Goal: Task Accomplishment & Management: Complete application form

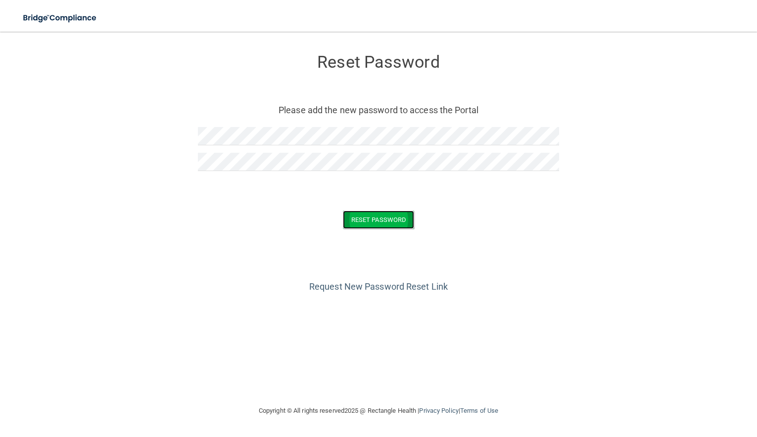
click at [368, 220] on button "Reset Password" at bounding box center [378, 220] width 71 height 18
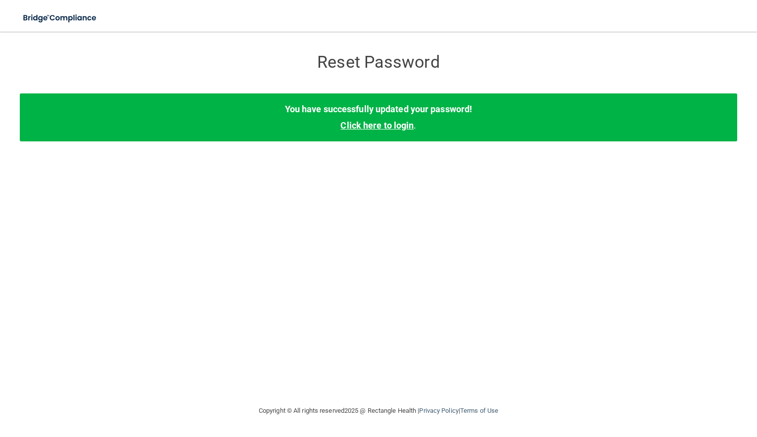
click at [373, 130] on link "Click here to login" at bounding box center [376, 125] width 73 height 10
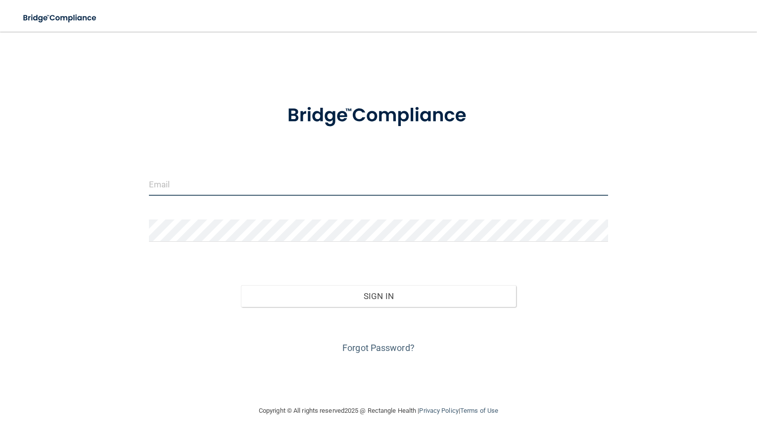
click at [215, 182] on input "email" at bounding box center [378, 185] width 459 height 22
drag, startPoint x: 249, startPoint y: 182, endPoint x: 114, endPoint y: 183, distance: 135.1
click at [149, 183] on input "[EMAIL_ADDRESS][DOMAIN_NAME]" at bounding box center [378, 185] width 459 height 22
type input "[EMAIL_ADDRESS][DOMAIN_NAME]"
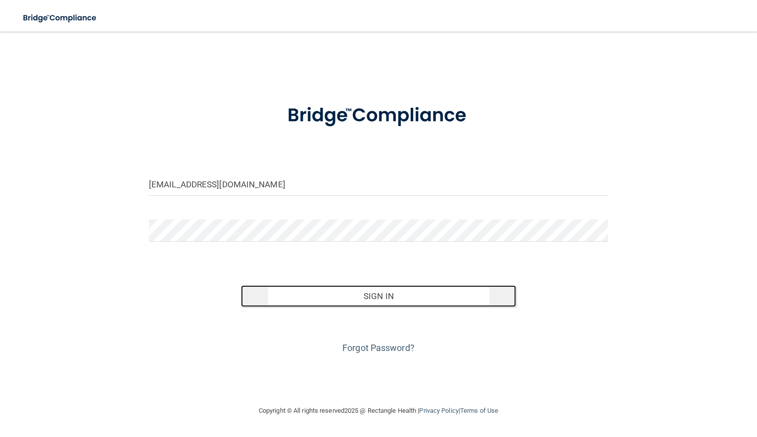
click at [307, 297] on button "Sign In" at bounding box center [379, 296] width 276 height 22
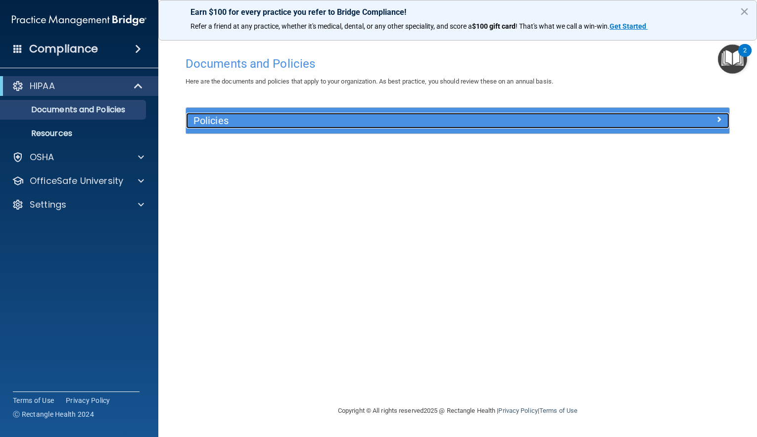
click at [219, 122] on h5 "Policies" at bounding box center [389, 120] width 393 height 11
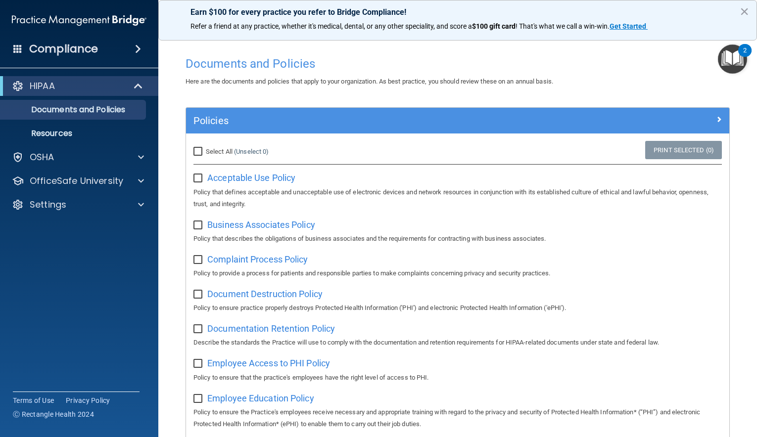
click at [732, 59] on img "Open Resource Center, 2 new notifications" at bounding box center [732, 59] width 29 height 29
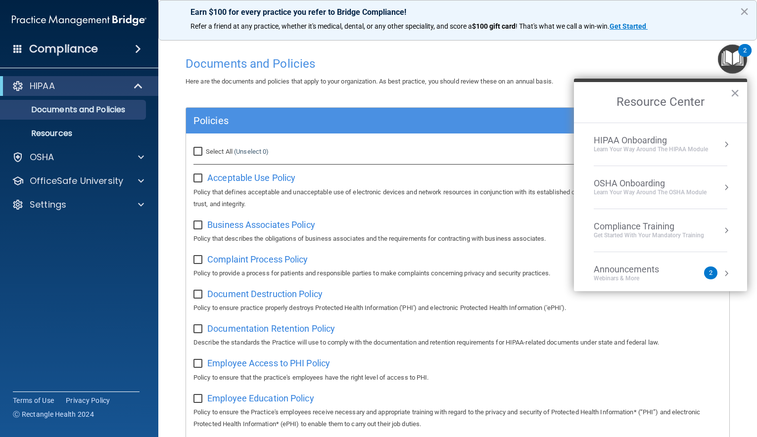
click at [635, 271] on div "Announcements" at bounding box center [636, 269] width 85 height 11
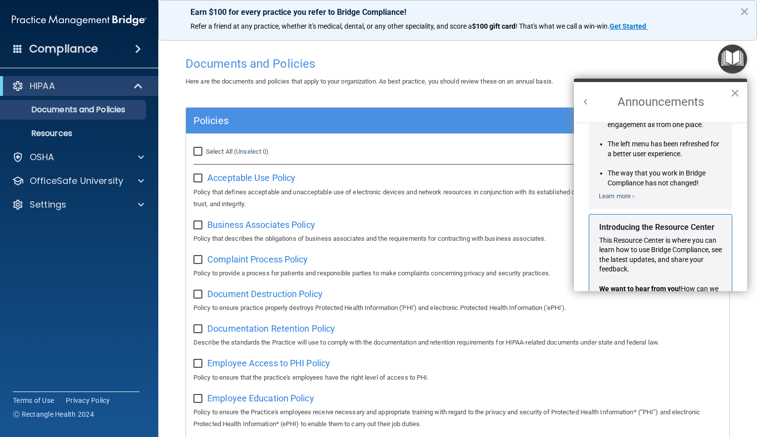
scroll to position [154, 0]
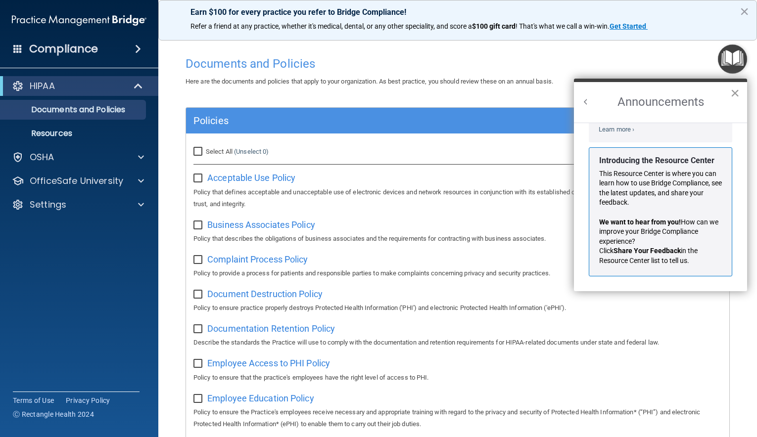
click at [733, 90] on button "×" at bounding box center [734, 93] width 9 height 16
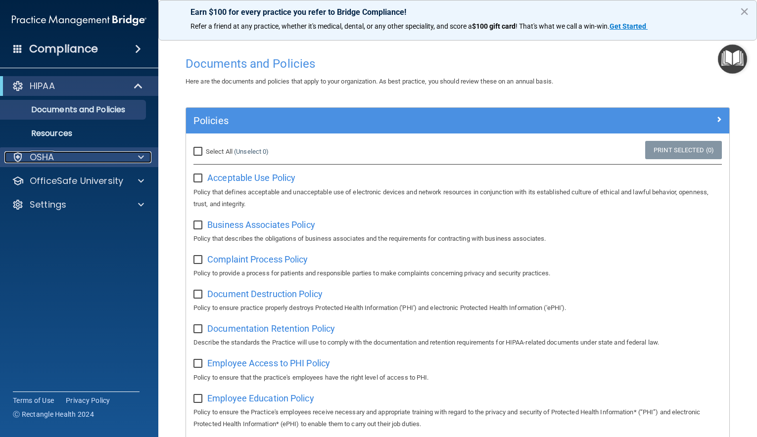
click at [49, 158] on p "OSHA" at bounding box center [42, 157] width 25 height 12
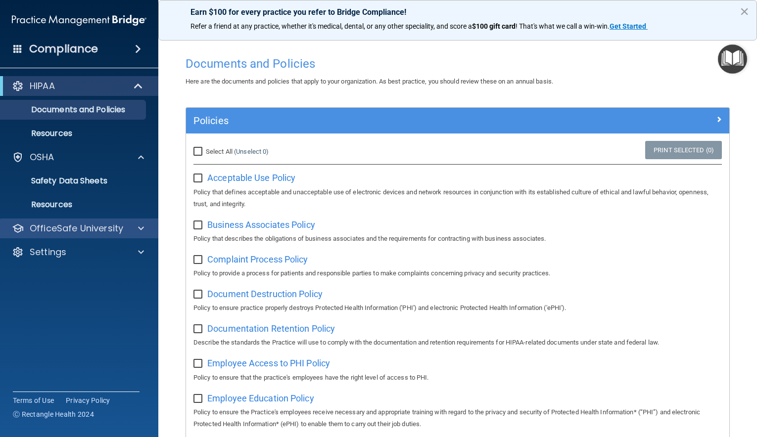
click at [73, 219] on div "OfficeSafe University" at bounding box center [79, 229] width 159 height 20
click at [73, 230] on p "OfficeSafe University" at bounding box center [77, 229] width 94 height 12
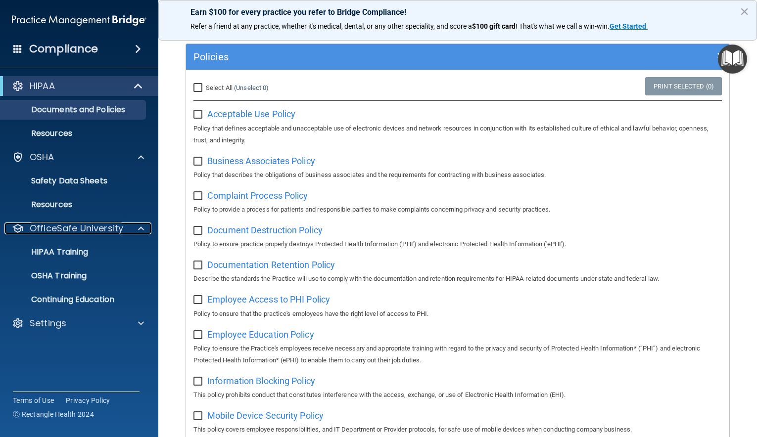
scroll to position [71, 0]
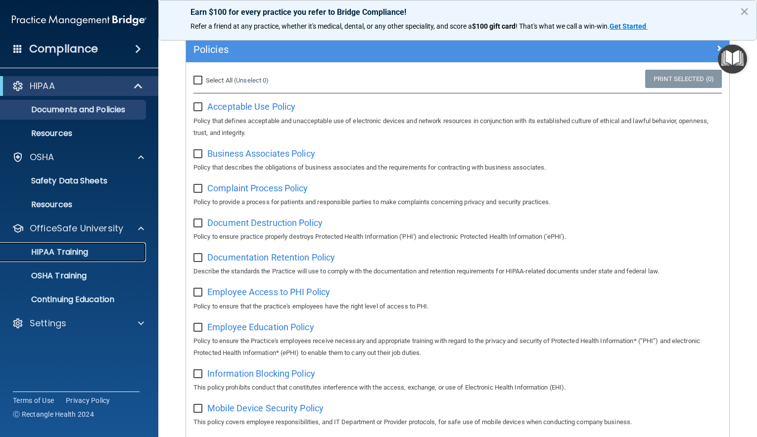
click at [77, 248] on p "HIPAA Training" at bounding box center [47, 252] width 82 height 10
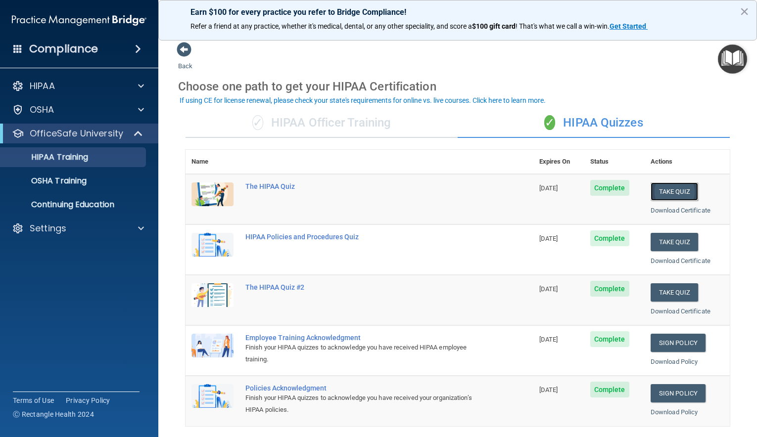
click at [663, 189] on button "Take Quiz" at bounding box center [674, 192] width 47 height 18
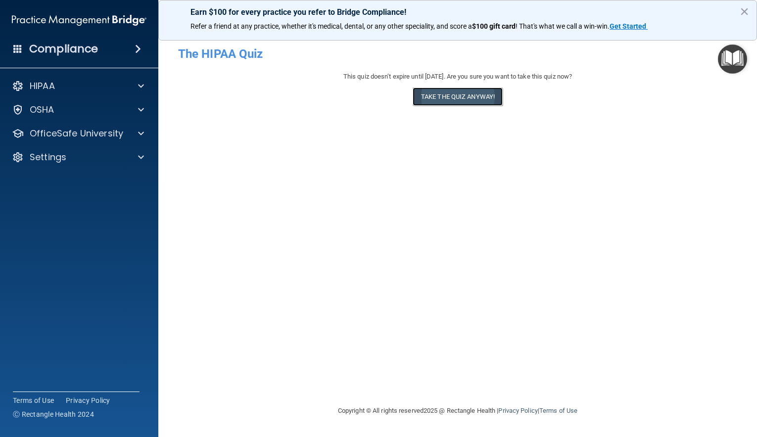
click at [450, 96] on button "Take the quiz anyway!" at bounding box center [458, 97] width 90 height 18
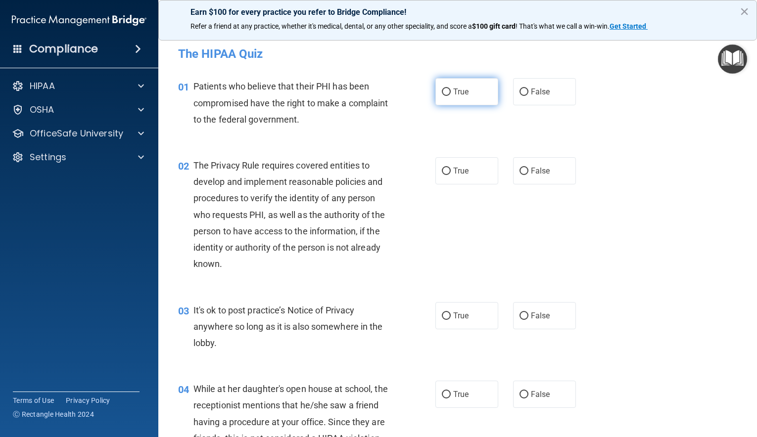
click at [449, 93] on input "True" at bounding box center [446, 92] width 9 height 7
radio input "true"
click at [446, 170] on input "True" at bounding box center [446, 171] width 9 height 7
radio input "true"
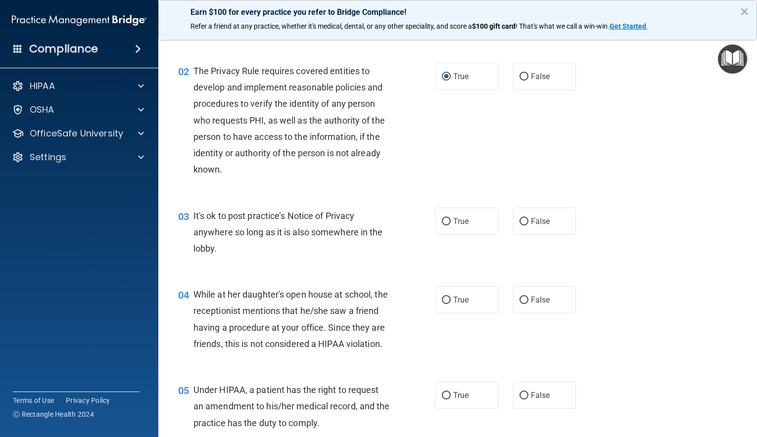
scroll to position [95, 0]
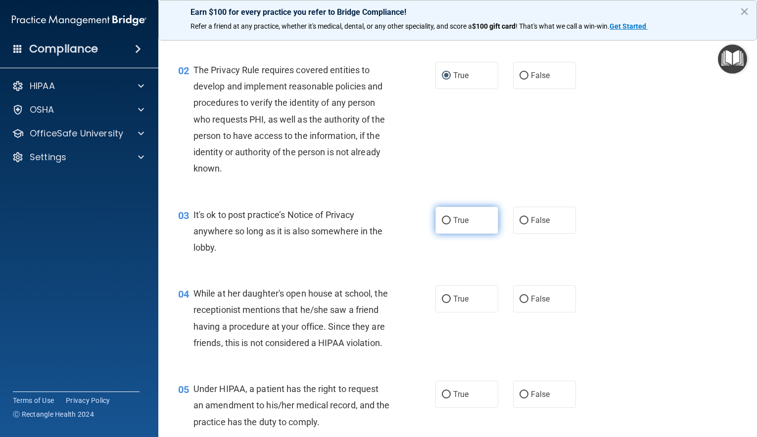
click at [448, 220] on input "True" at bounding box center [446, 220] width 9 height 7
radio input "true"
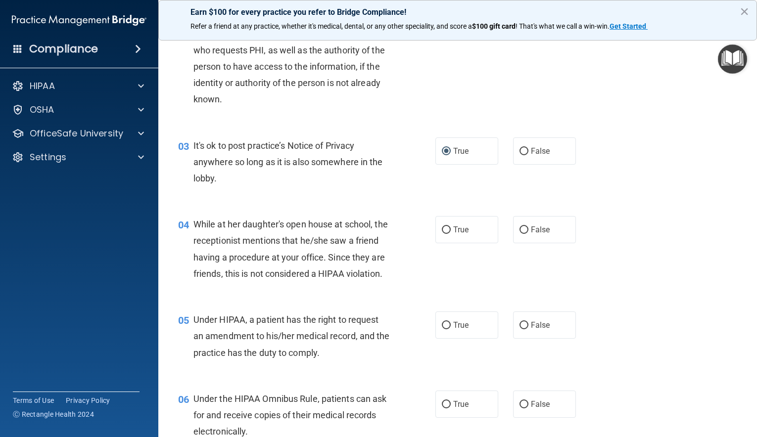
scroll to position [191, 0]
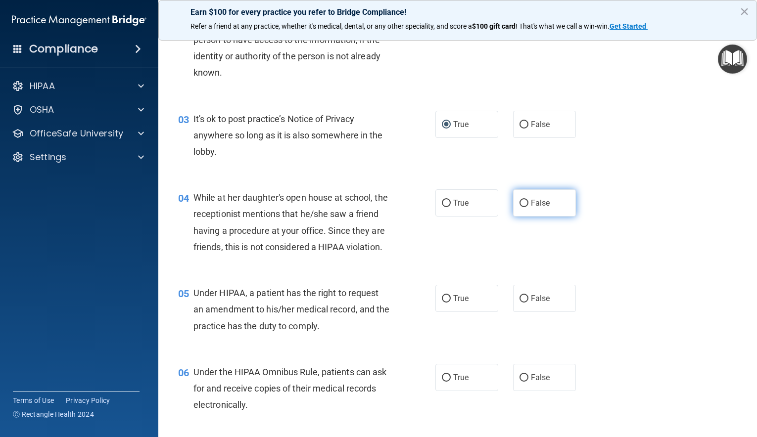
click at [523, 202] on input "False" at bounding box center [523, 203] width 9 height 7
radio input "true"
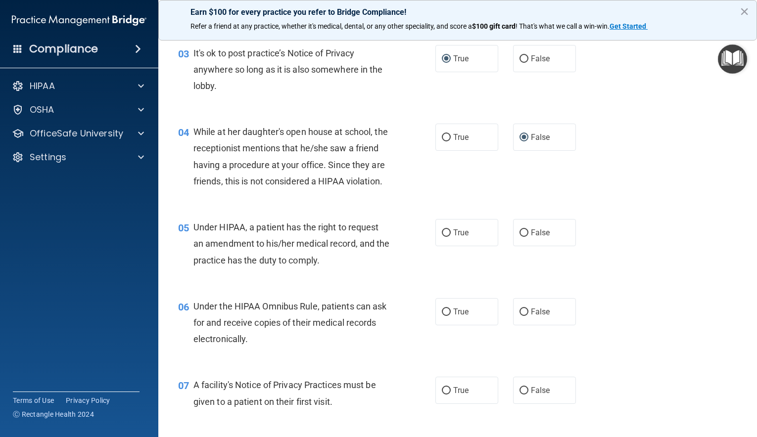
scroll to position [260, 0]
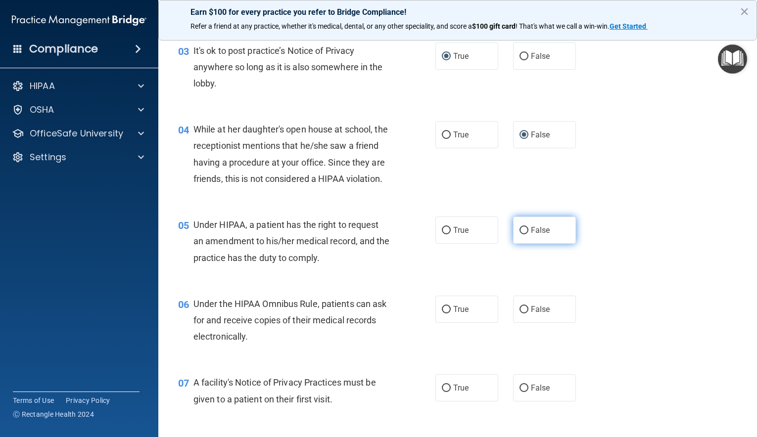
click at [522, 231] on input "False" at bounding box center [523, 230] width 9 height 7
radio input "true"
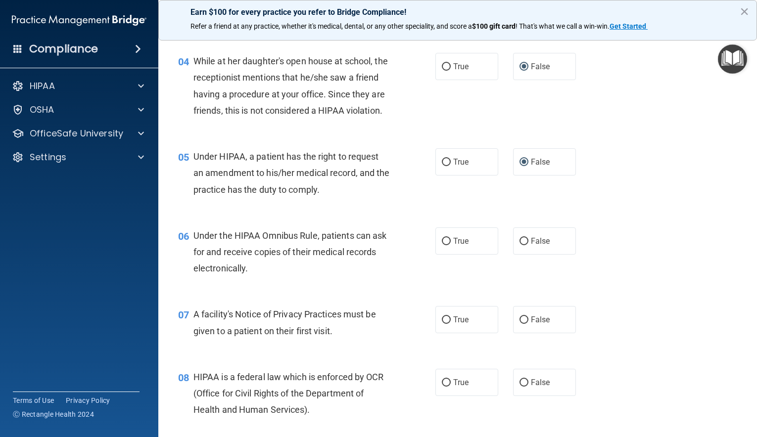
scroll to position [329, 0]
click at [449, 239] on input "True" at bounding box center [446, 240] width 9 height 7
radio input "true"
click at [446, 161] on input "True" at bounding box center [446, 161] width 9 height 7
radio input "true"
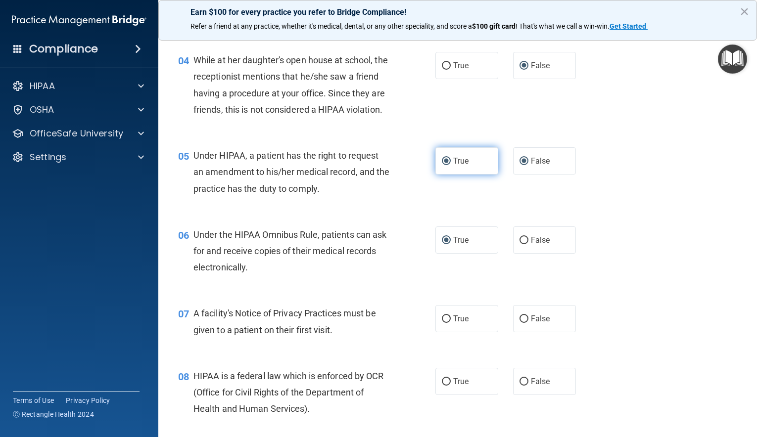
radio input "false"
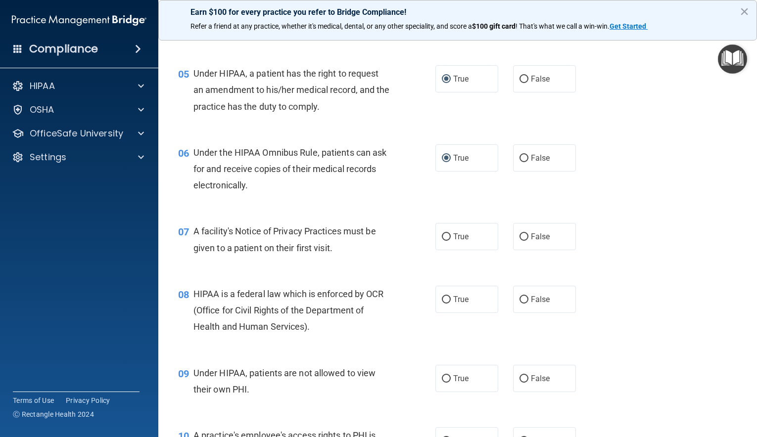
scroll to position [415, 0]
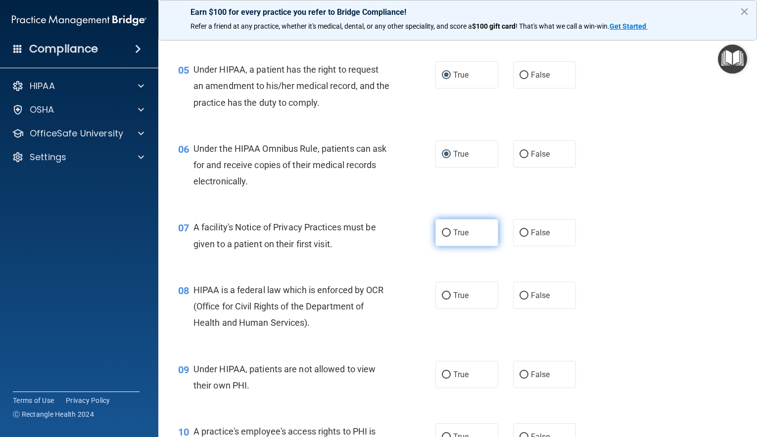
click at [447, 232] on input "True" at bounding box center [446, 233] width 9 height 7
radio input "true"
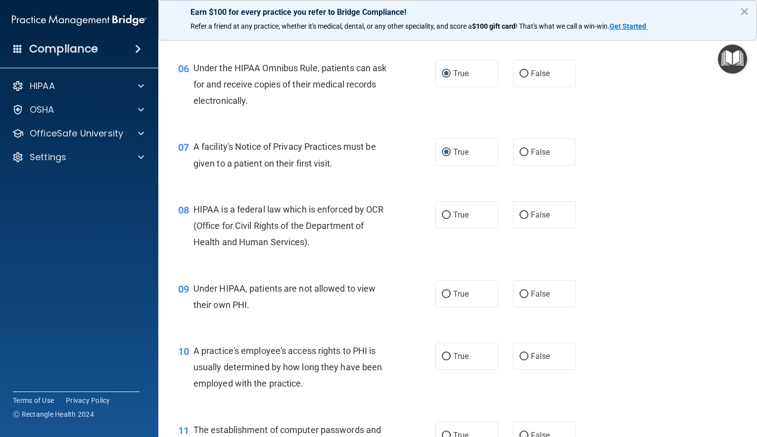
scroll to position [497, 0]
click at [445, 212] on input "True" at bounding box center [446, 214] width 9 height 7
radio input "true"
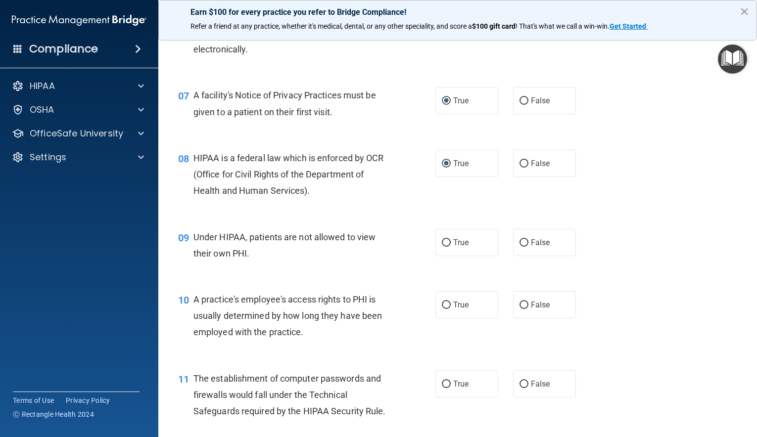
scroll to position [550, 0]
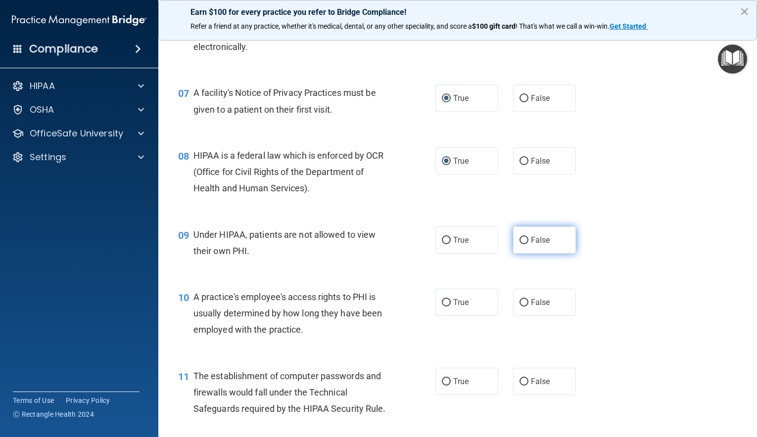
click at [525, 240] on input "False" at bounding box center [523, 240] width 9 height 7
radio input "true"
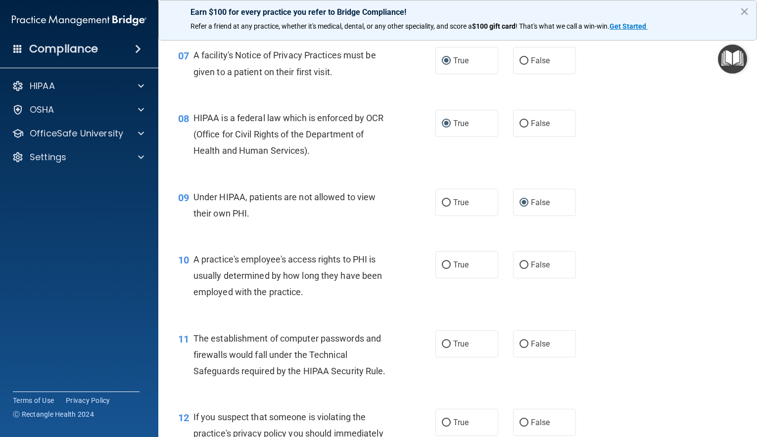
scroll to position [592, 0]
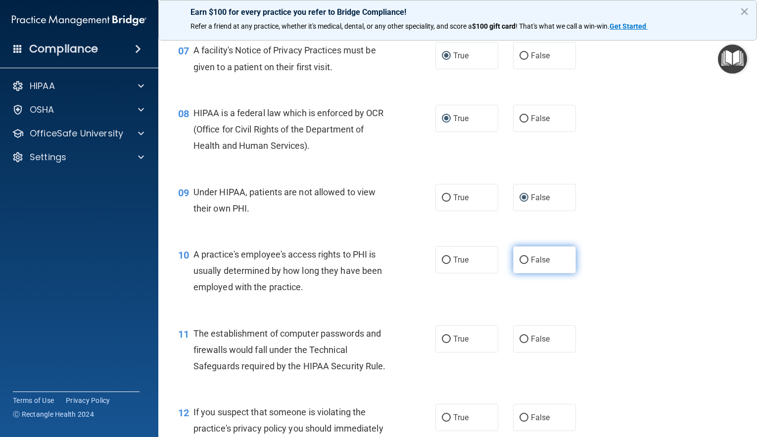
click at [523, 262] on input "False" at bounding box center [523, 260] width 9 height 7
radio input "true"
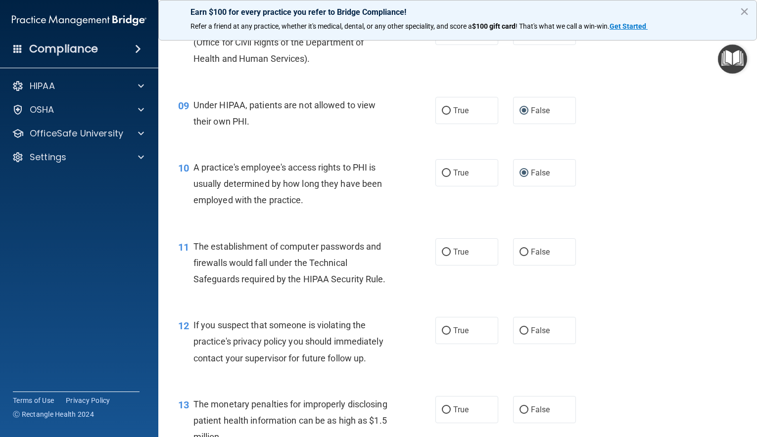
scroll to position [681, 0]
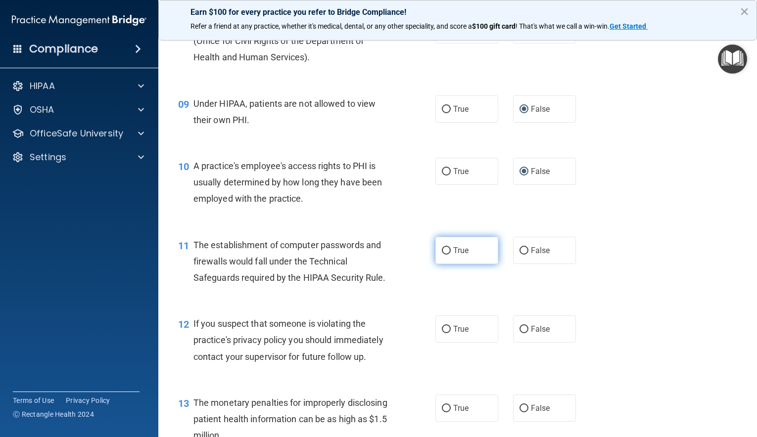
click at [445, 251] on input "True" at bounding box center [446, 250] width 9 height 7
radio input "true"
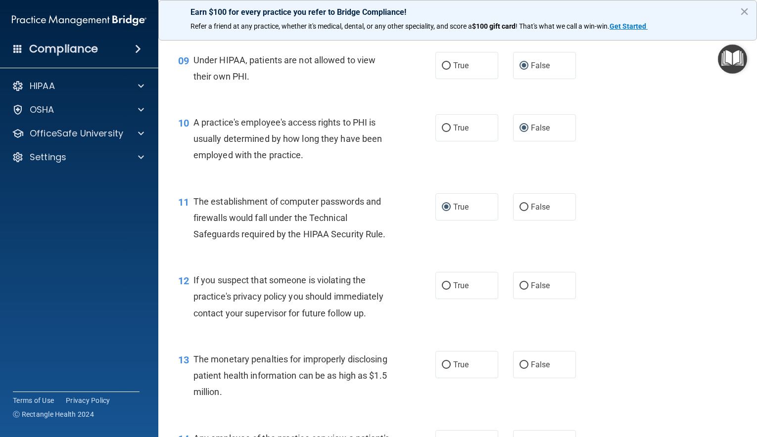
scroll to position [725, 0]
click at [448, 283] on input "True" at bounding box center [446, 285] width 9 height 7
radio input "true"
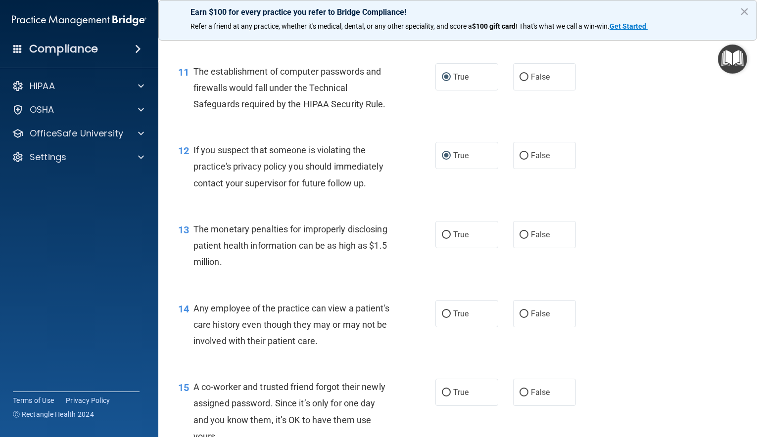
scroll to position [855, 0]
click at [446, 235] on input "True" at bounding box center [446, 234] width 9 height 7
radio input "true"
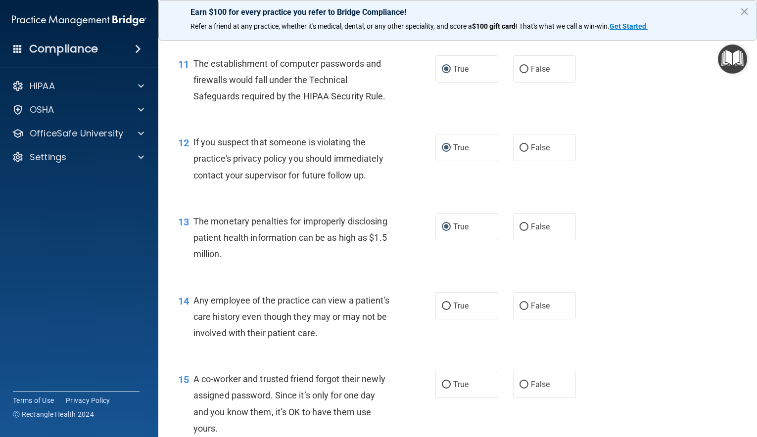
scroll to position [864, 0]
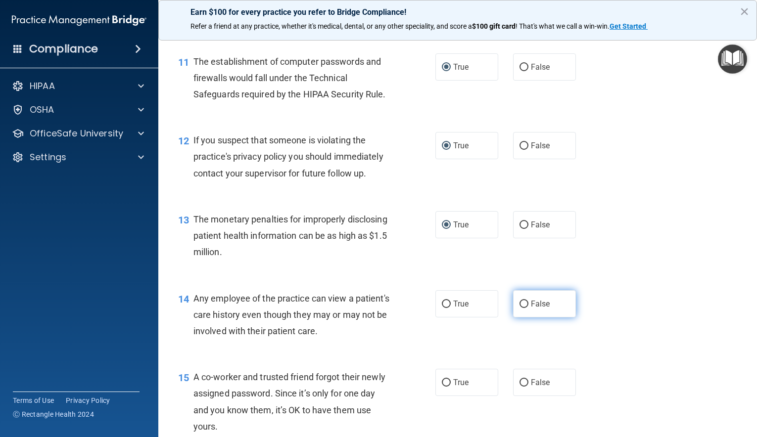
click at [526, 302] on input "False" at bounding box center [523, 304] width 9 height 7
radio input "true"
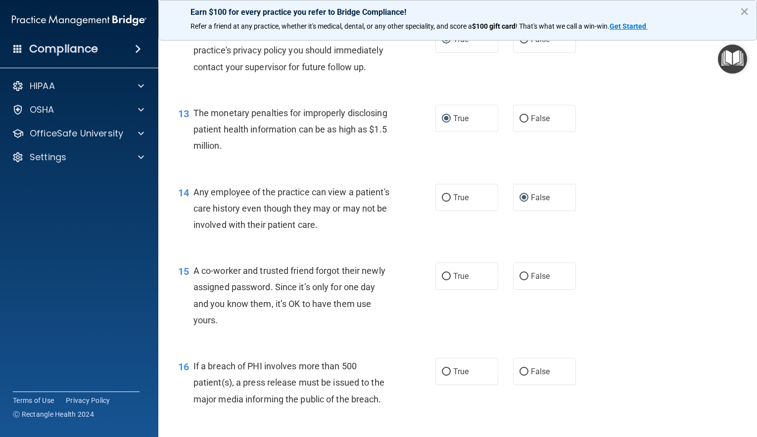
scroll to position [1031, 0]
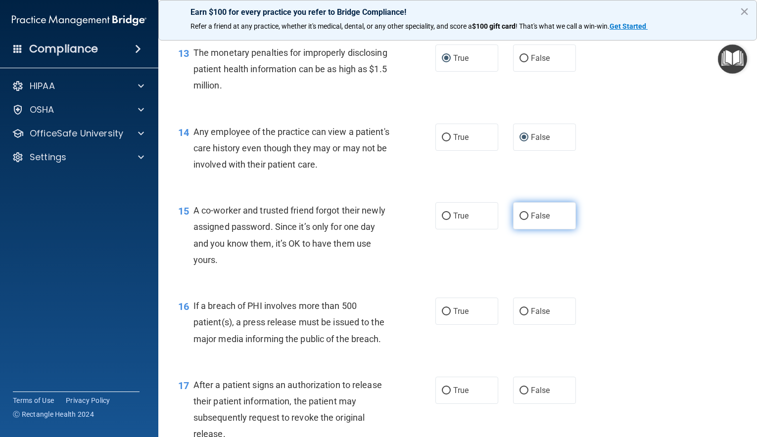
click at [523, 219] on input "False" at bounding box center [523, 216] width 9 height 7
radio input "true"
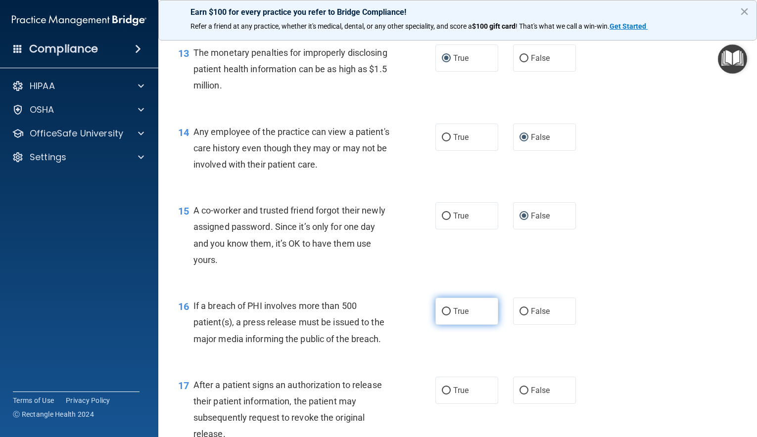
click at [449, 310] on input "True" at bounding box center [446, 311] width 9 height 7
radio input "true"
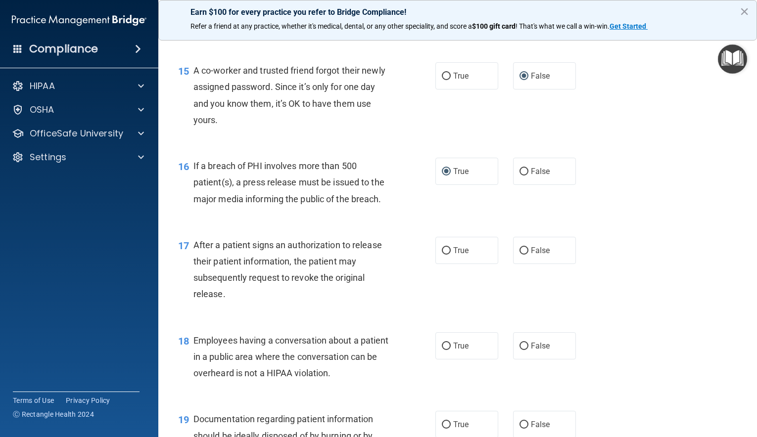
scroll to position [1176, 0]
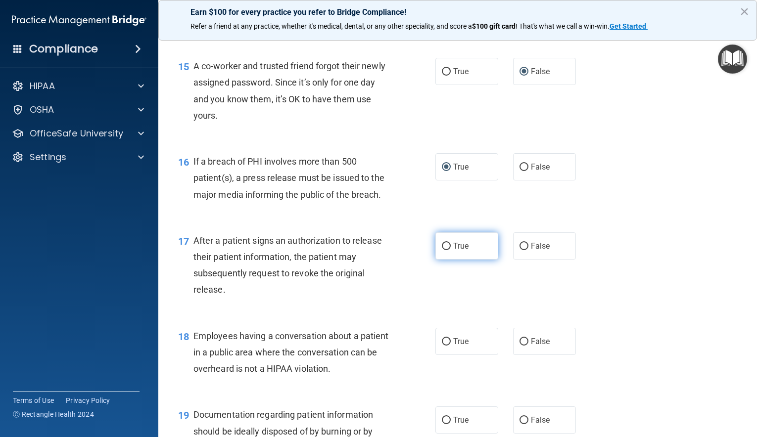
click at [445, 247] on input "True" at bounding box center [446, 246] width 9 height 7
radio input "true"
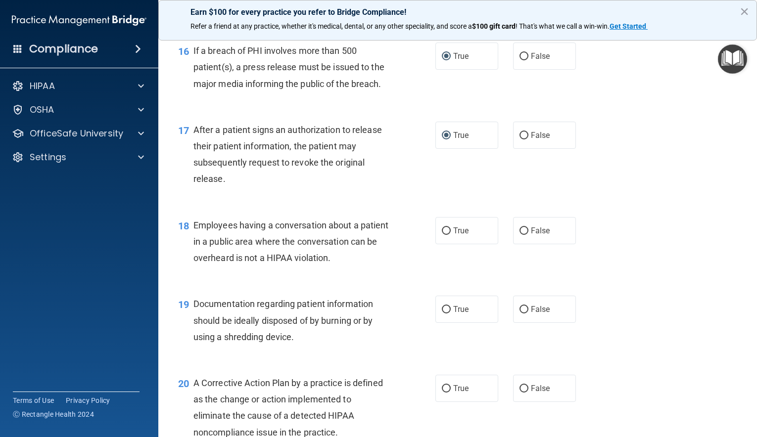
scroll to position [1291, 0]
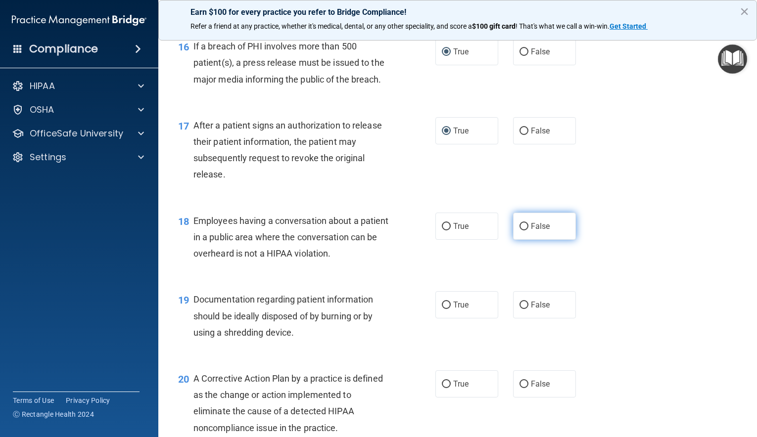
click at [526, 224] on input "False" at bounding box center [523, 226] width 9 height 7
radio input "true"
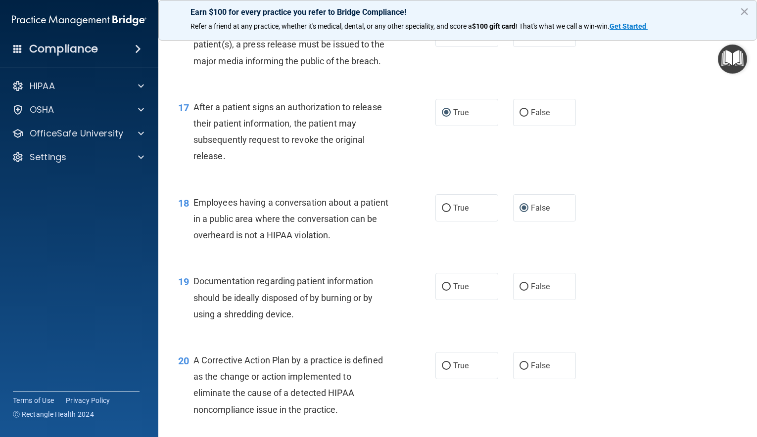
scroll to position [1310, 0]
click at [447, 287] on input "True" at bounding box center [446, 286] width 9 height 7
radio input "true"
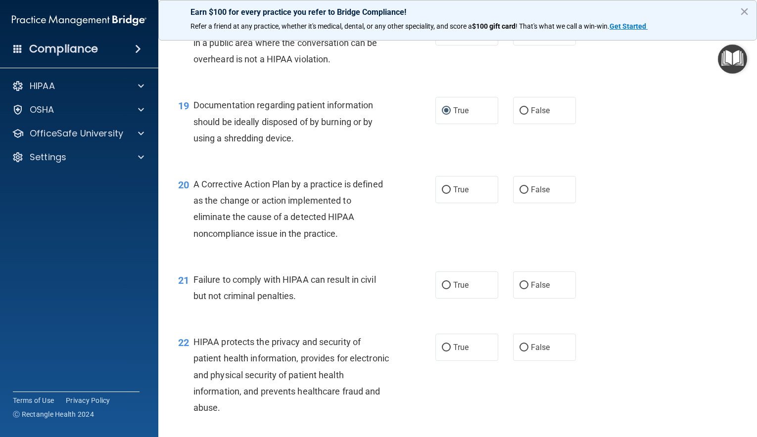
scroll to position [1511, 0]
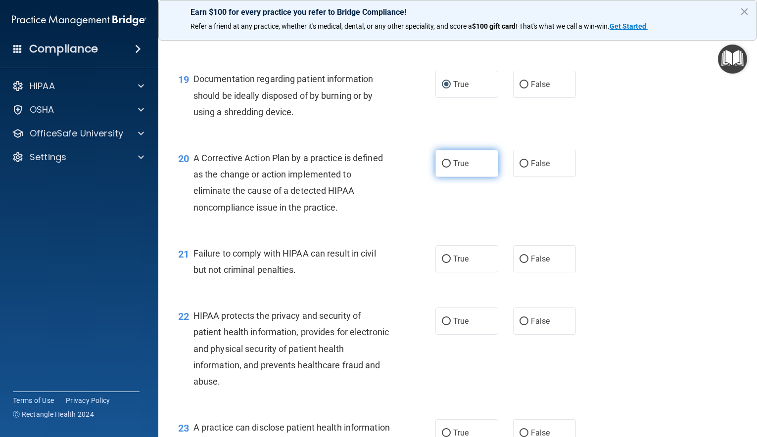
click at [447, 165] on input "True" at bounding box center [446, 163] width 9 height 7
radio input "true"
click at [527, 258] on input "False" at bounding box center [523, 259] width 9 height 7
radio input "true"
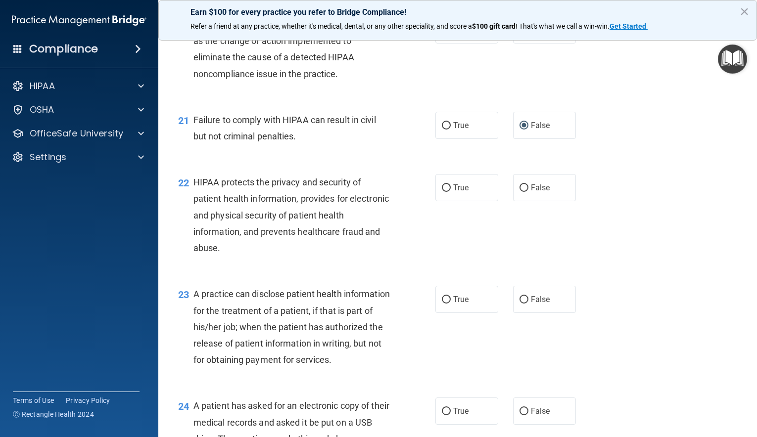
scroll to position [1663, 0]
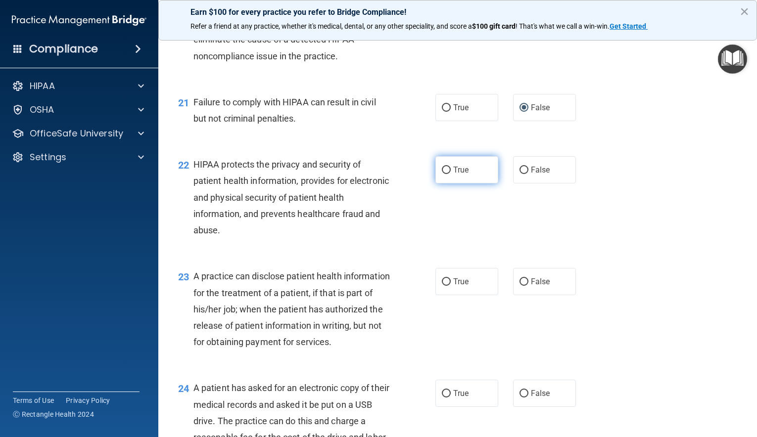
click at [449, 168] on input "True" at bounding box center [446, 170] width 9 height 7
radio input "true"
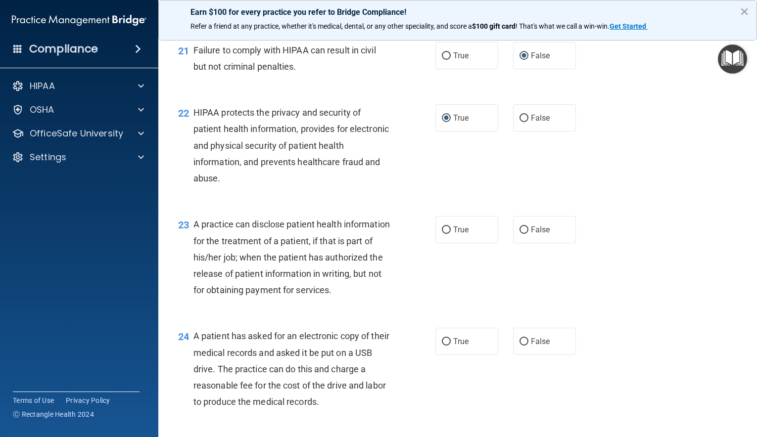
scroll to position [1715, 0]
click at [446, 230] on input "True" at bounding box center [446, 229] width 9 height 7
radio input "true"
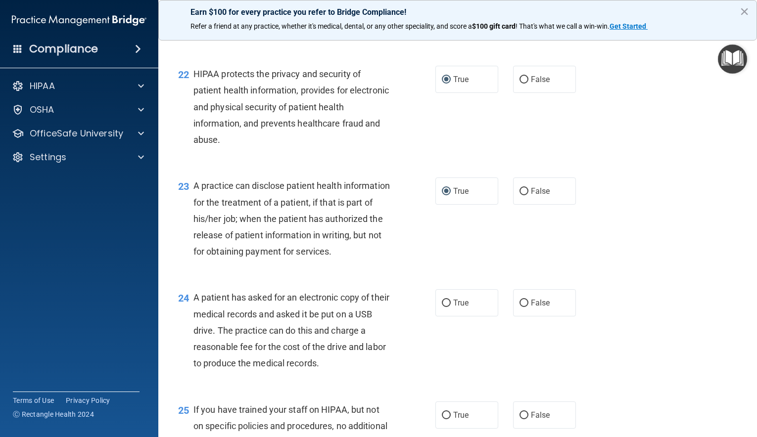
scroll to position [1756, 0]
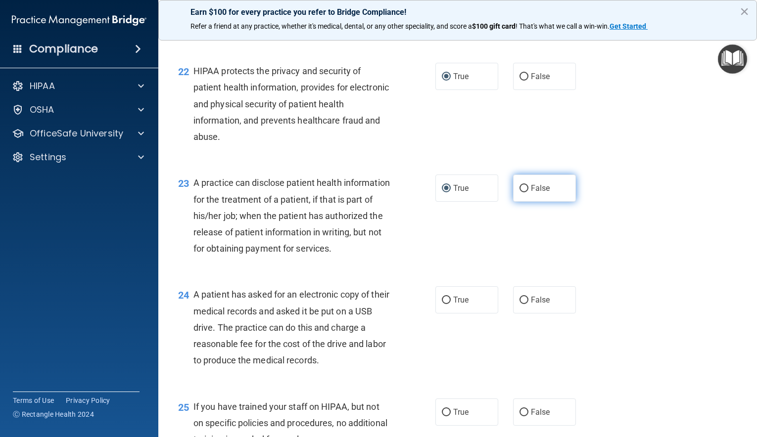
click at [526, 187] on input "False" at bounding box center [523, 188] width 9 height 7
radio input "true"
radio input "false"
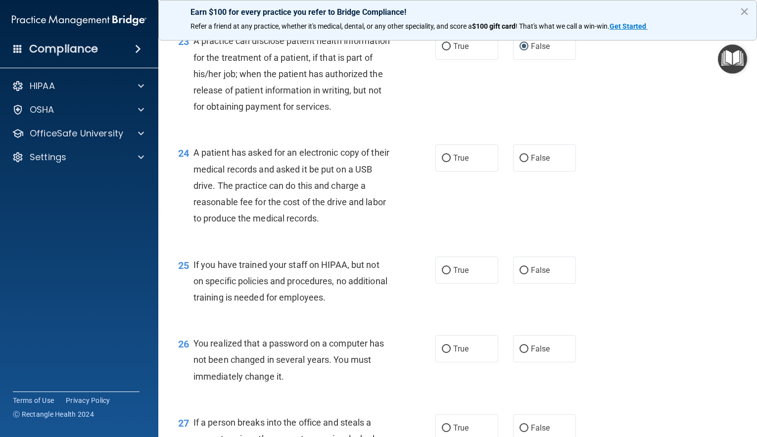
scroll to position [1915, 0]
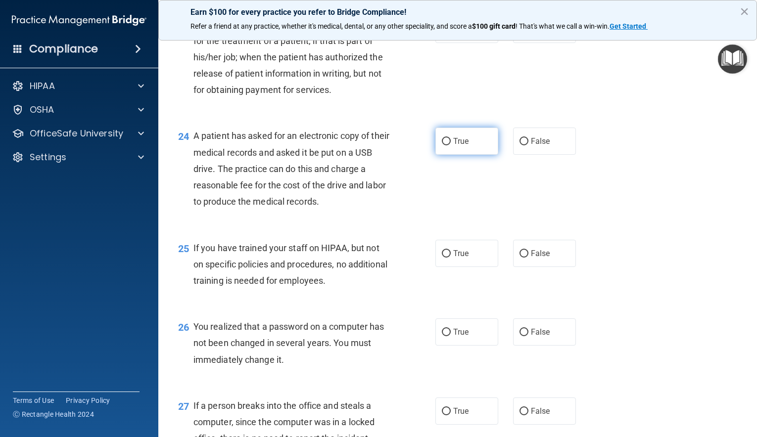
click at [446, 145] on input "True" at bounding box center [446, 141] width 9 height 7
radio input "true"
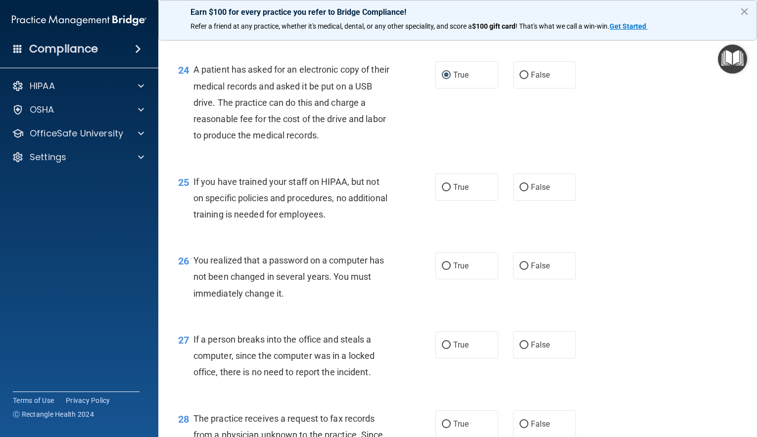
scroll to position [1984, 0]
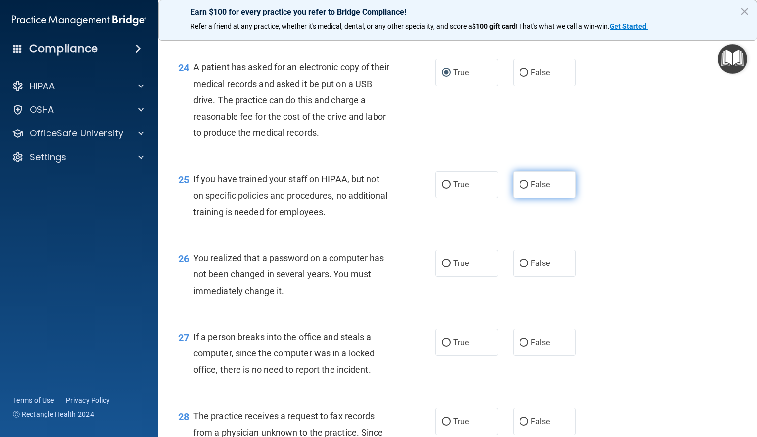
click at [524, 189] on input "False" at bounding box center [523, 185] width 9 height 7
radio input "true"
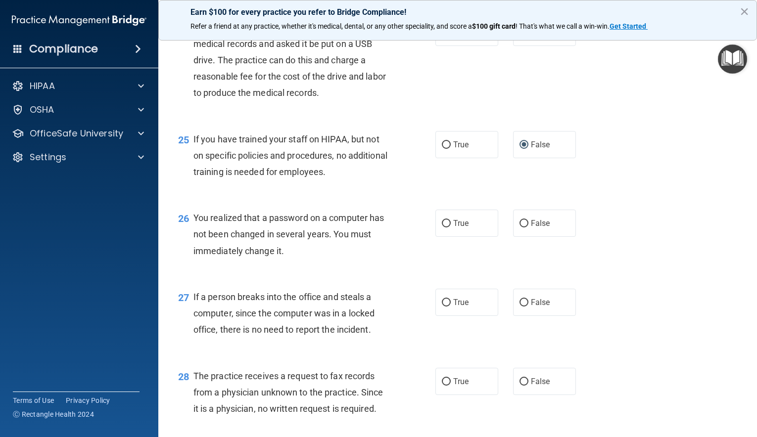
scroll to position [2027, 0]
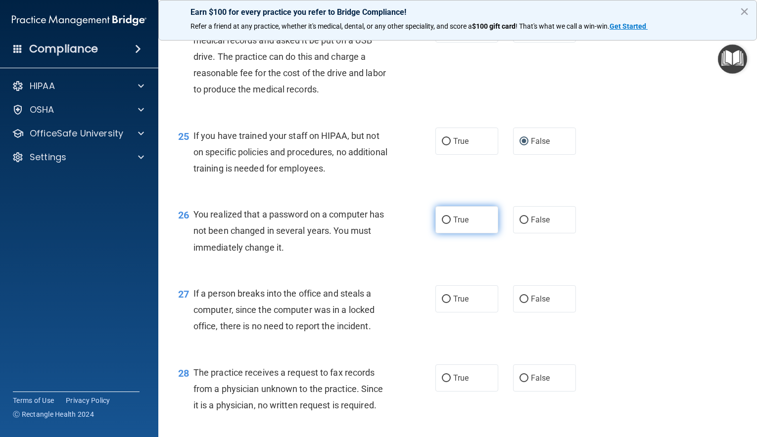
click at [445, 224] on input "True" at bounding box center [446, 220] width 9 height 7
radio input "true"
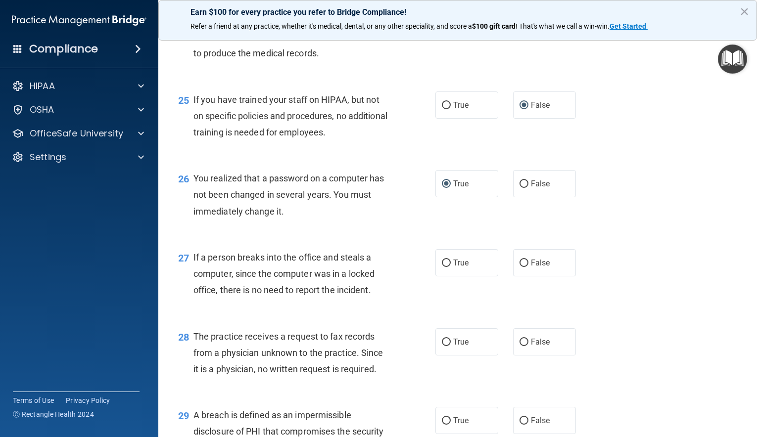
scroll to position [2073, 0]
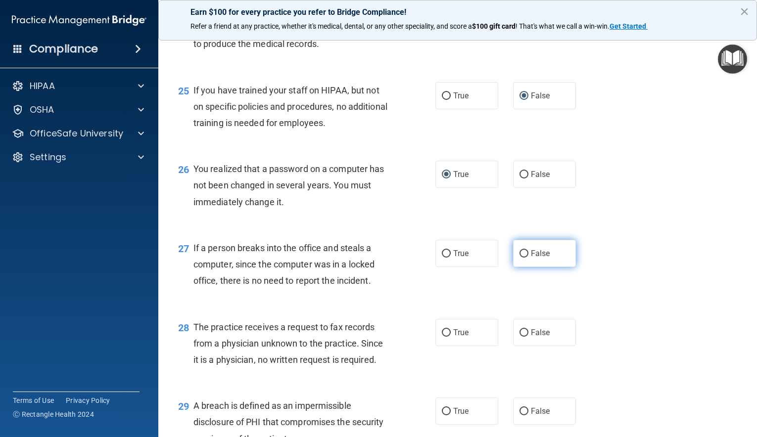
click at [525, 258] on input "False" at bounding box center [523, 253] width 9 height 7
radio input "true"
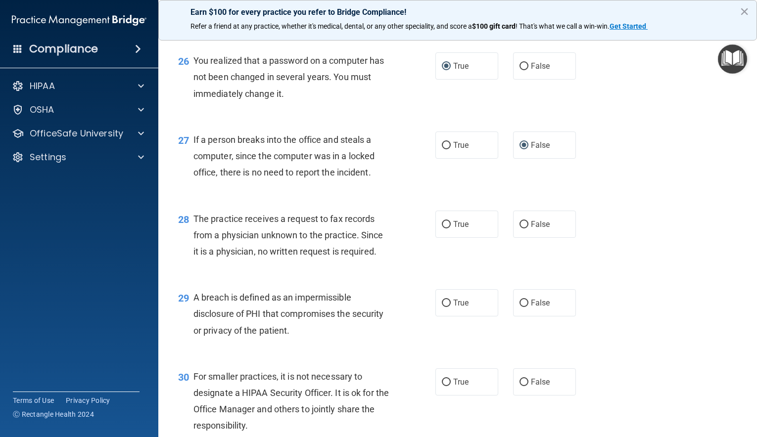
scroll to position [2184, 0]
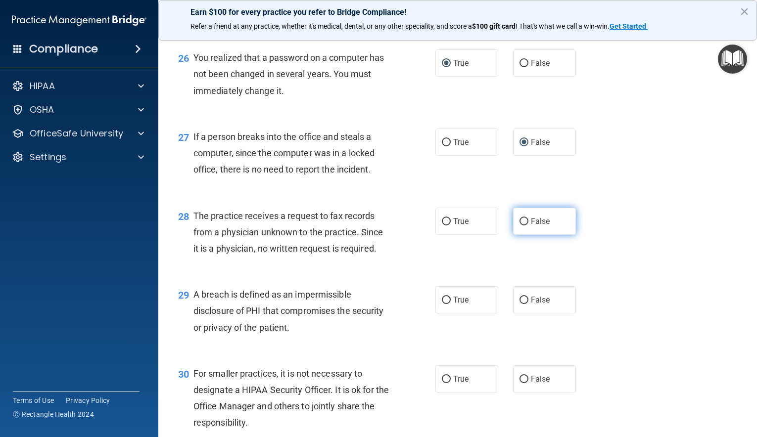
click at [521, 226] on input "False" at bounding box center [523, 221] width 9 height 7
radio input "true"
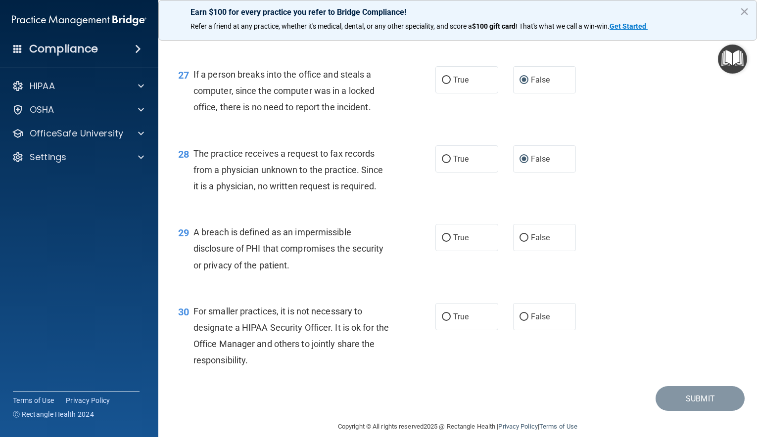
scroll to position [2277, 0]
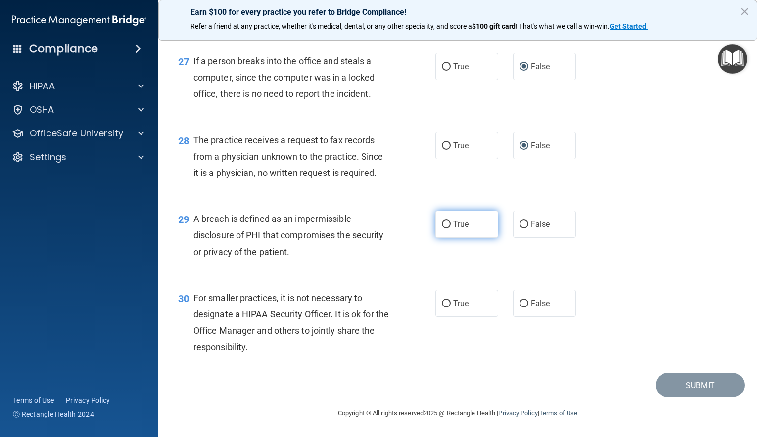
click at [446, 225] on input "True" at bounding box center [446, 224] width 9 height 7
radio input "true"
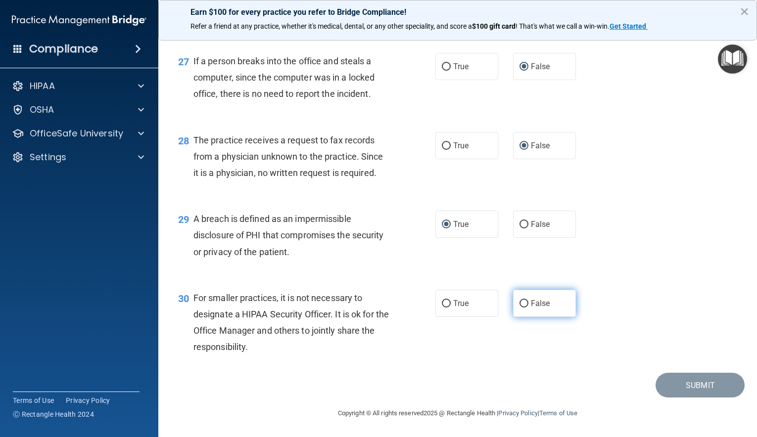
click at [523, 302] on input "False" at bounding box center [523, 303] width 9 height 7
radio input "true"
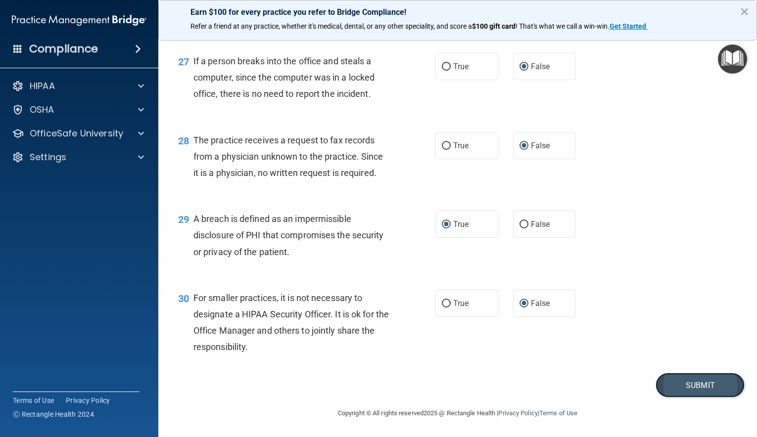
click at [686, 386] on button "Submit" at bounding box center [700, 385] width 89 height 25
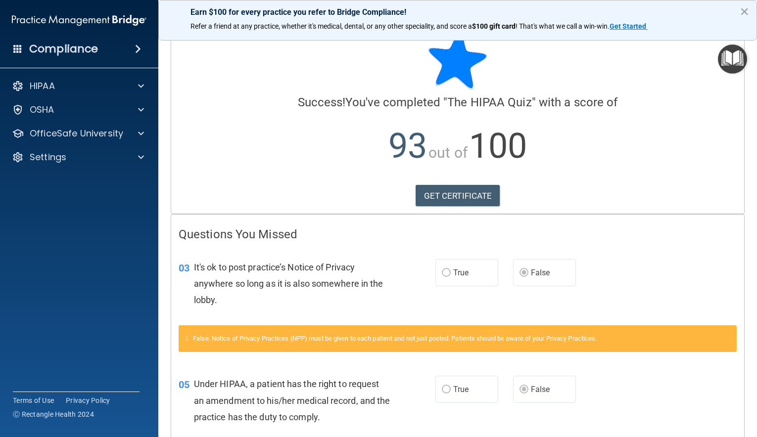
scroll to position [17, 0]
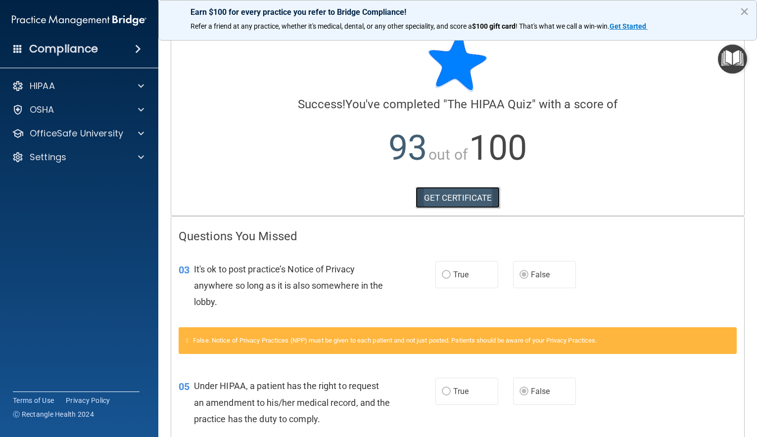
click at [461, 196] on link "GET CERTIFICATE" at bounding box center [458, 198] width 85 height 22
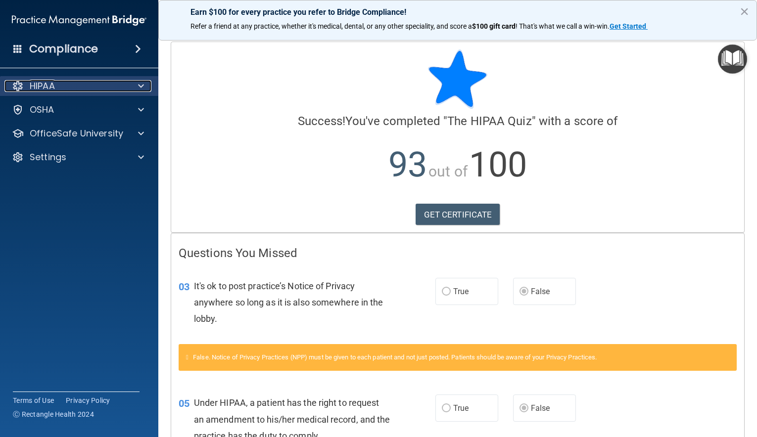
click at [141, 87] on span at bounding box center [141, 86] width 6 height 12
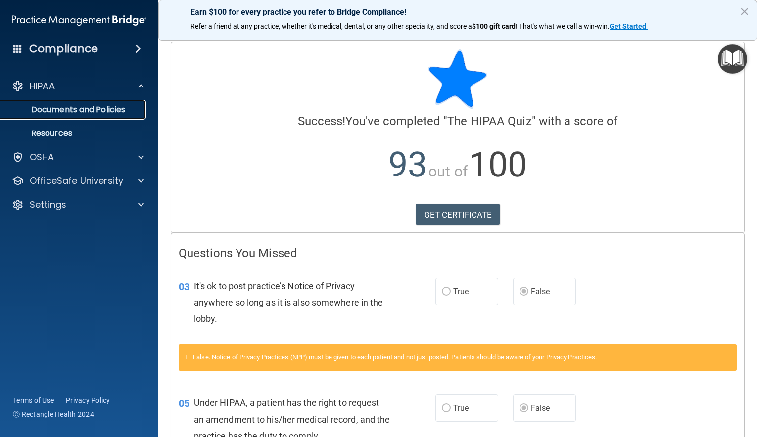
click at [100, 110] on p "Documents and Policies" at bounding box center [73, 110] width 135 height 10
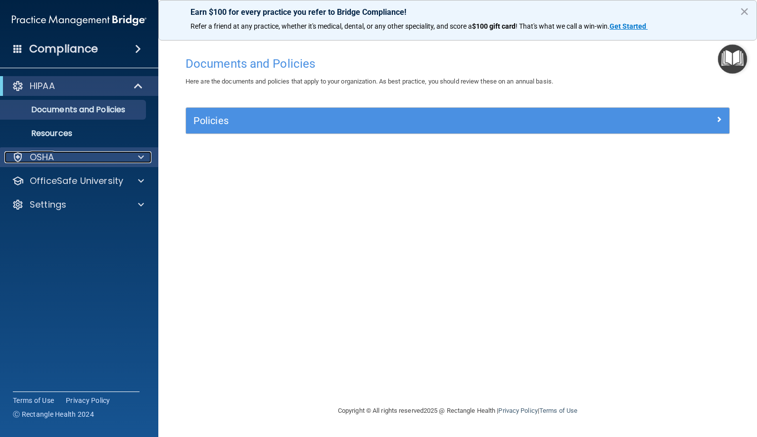
click at [142, 157] on span at bounding box center [141, 157] width 6 height 12
click at [69, 160] on div "OSHA" at bounding box center [65, 157] width 123 height 12
click at [72, 133] on p "Resources" at bounding box center [73, 134] width 135 height 10
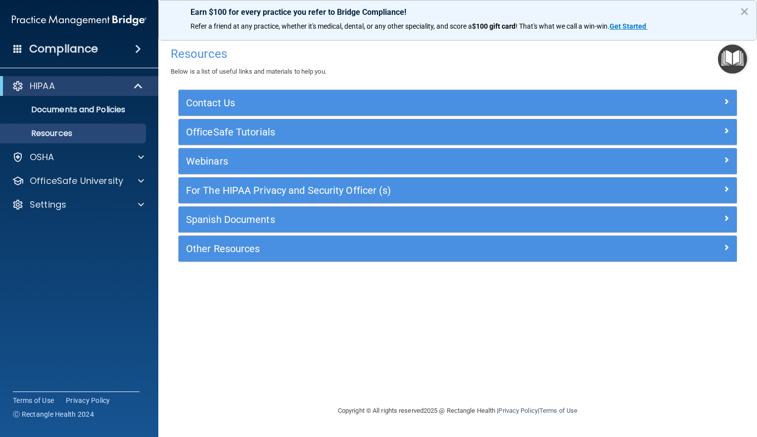
click at [17, 48] on span at bounding box center [17, 48] width 9 height 9
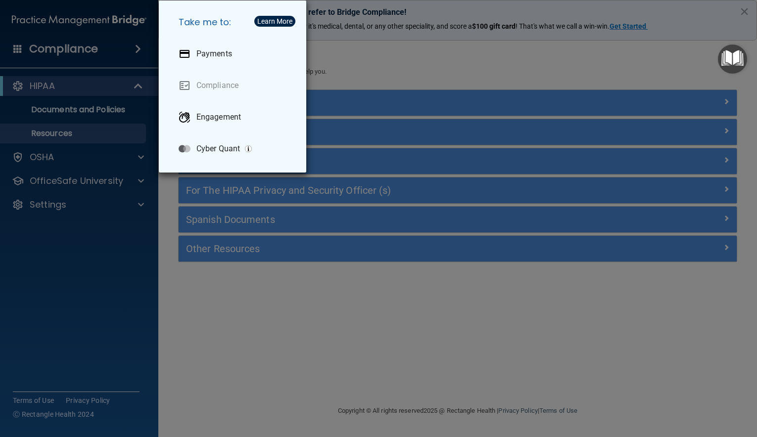
click at [137, 48] on div "Take me to: Payments Compliance Engagement Cyber Quant" at bounding box center [378, 218] width 757 height 437
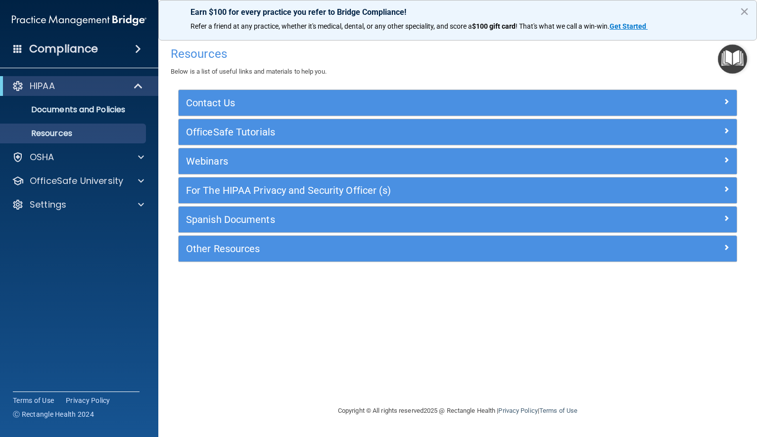
click at [137, 48] on span at bounding box center [138, 49] width 6 height 12
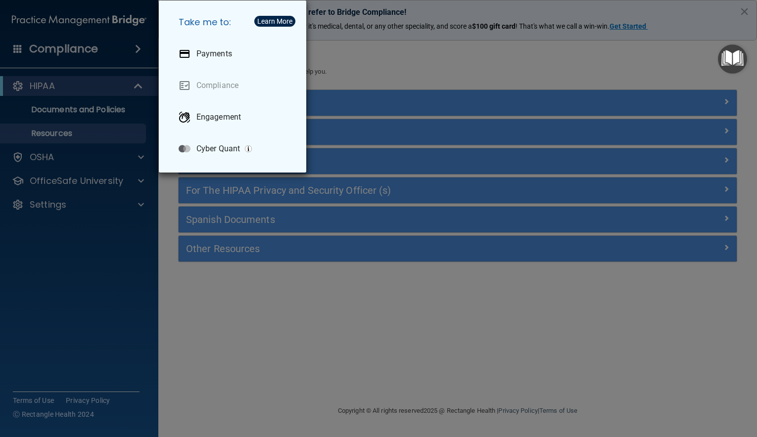
click at [91, 57] on div "Take me to: Payments Compliance Engagement Cyber Quant" at bounding box center [378, 218] width 757 height 437
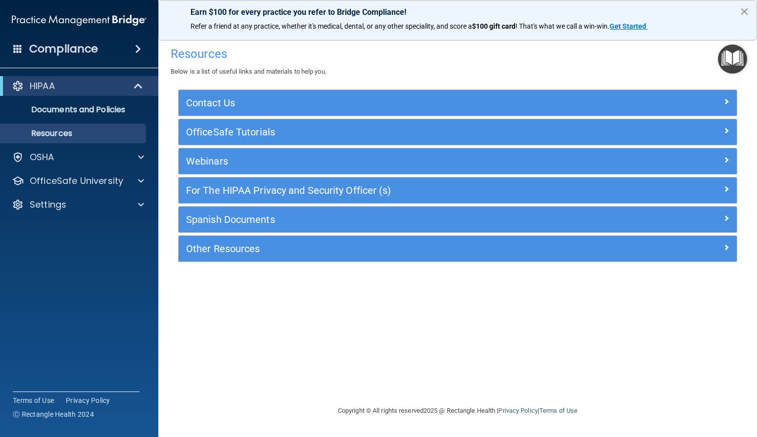
click at [744, 12] on button "×" at bounding box center [744, 11] width 9 height 16
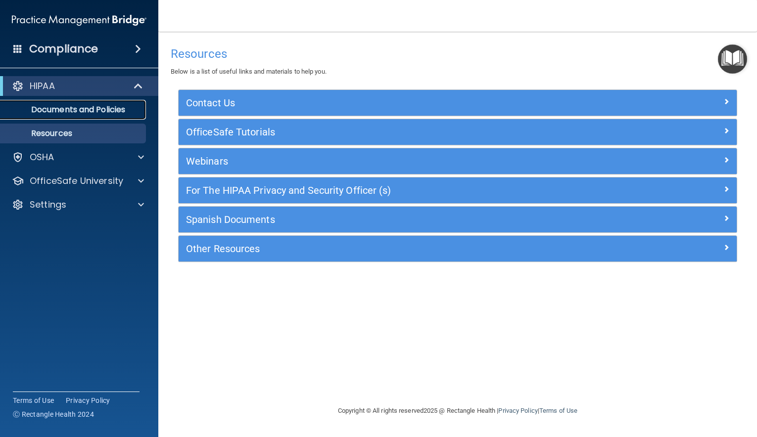
click at [89, 110] on p "Documents and Policies" at bounding box center [73, 110] width 135 height 10
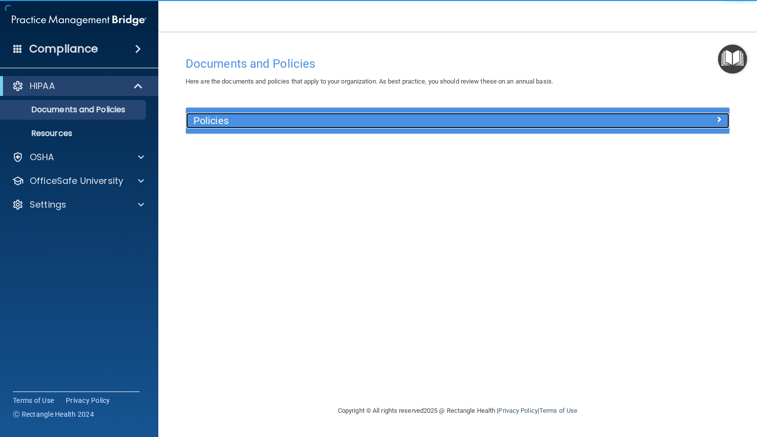
click at [215, 120] on h5 "Policies" at bounding box center [389, 120] width 393 height 11
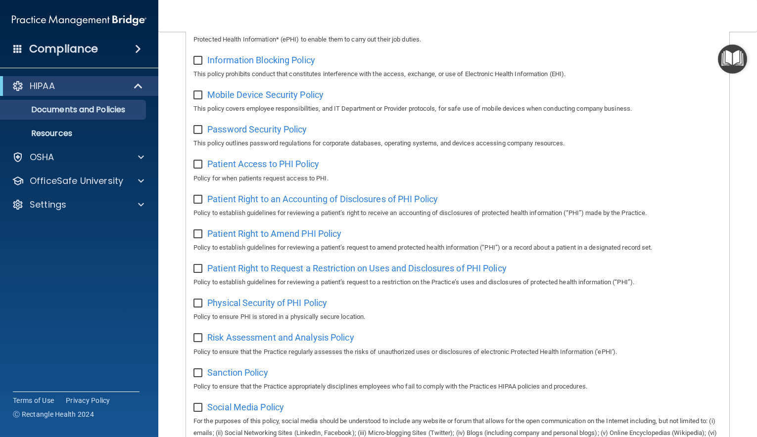
scroll to position [570, 0]
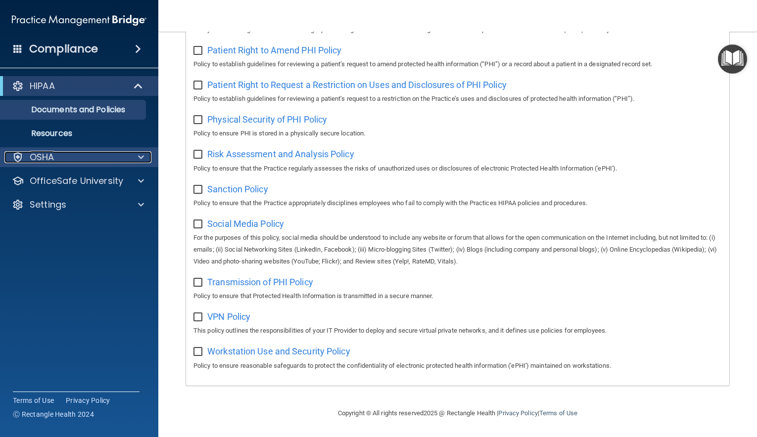
click at [140, 157] on span at bounding box center [141, 157] width 6 height 12
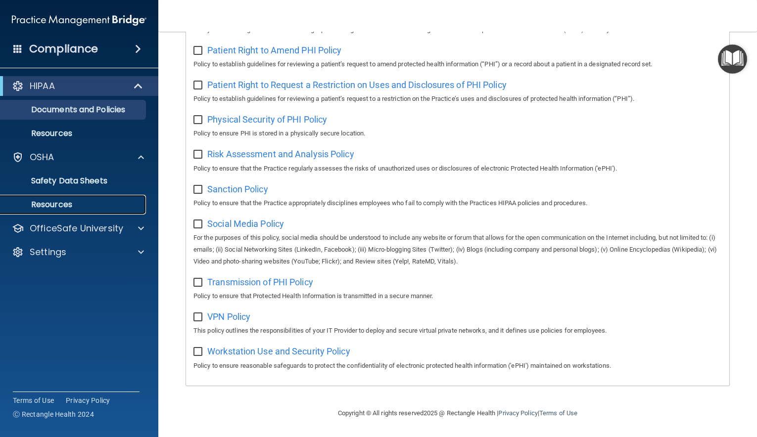
click at [61, 206] on p "Resources" at bounding box center [73, 205] width 135 height 10
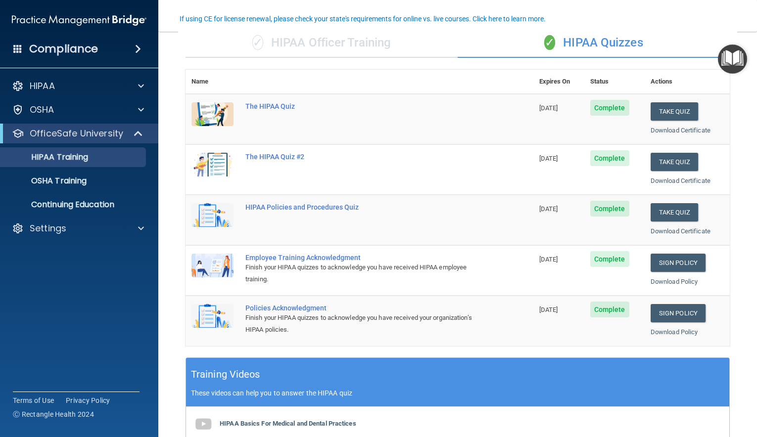
scroll to position [82, 0]
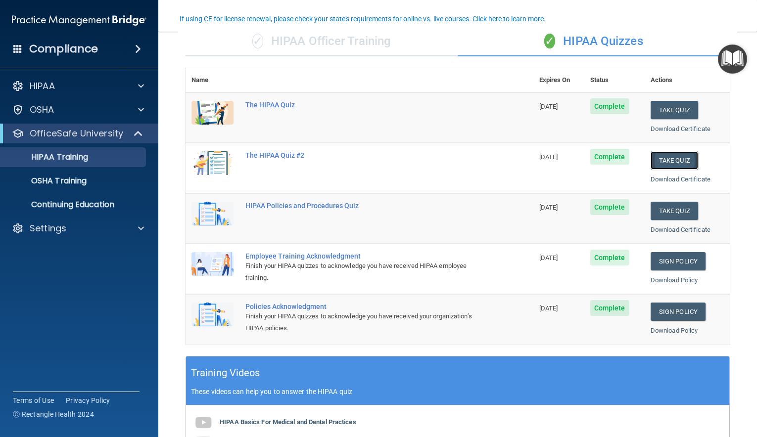
click at [679, 158] on button "Take Quiz" at bounding box center [674, 160] width 47 height 18
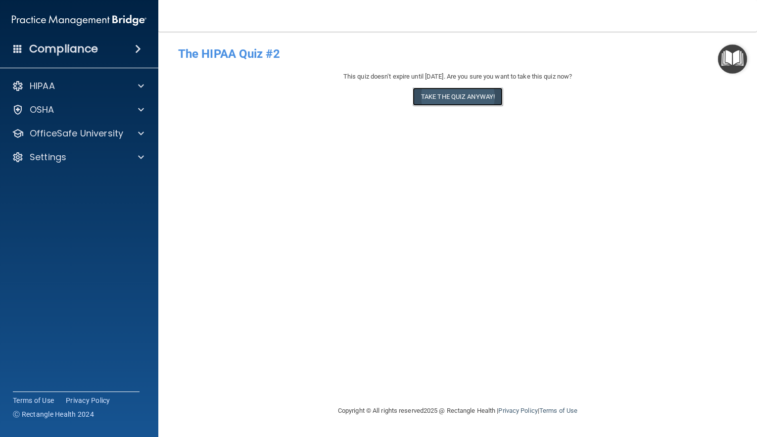
click at [490, 106] on button "Take the quiz anyway!" at bounding box center [458, 97] width 90 height 18
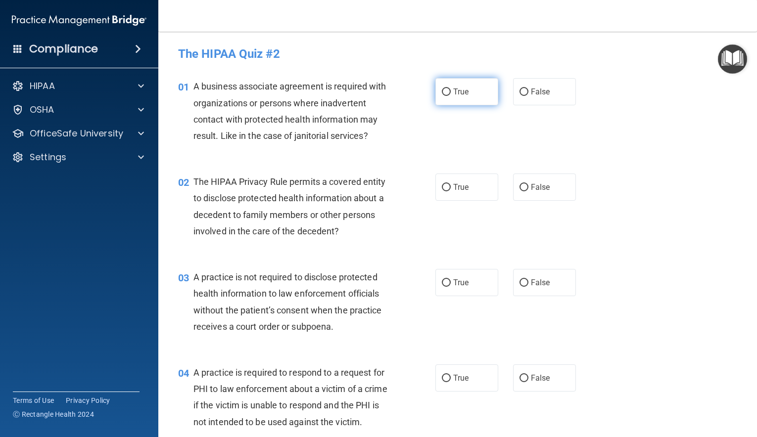
click at [443, 92] on input "True" at bounding box center [446, 92] width 9 height 7
radio input "true"
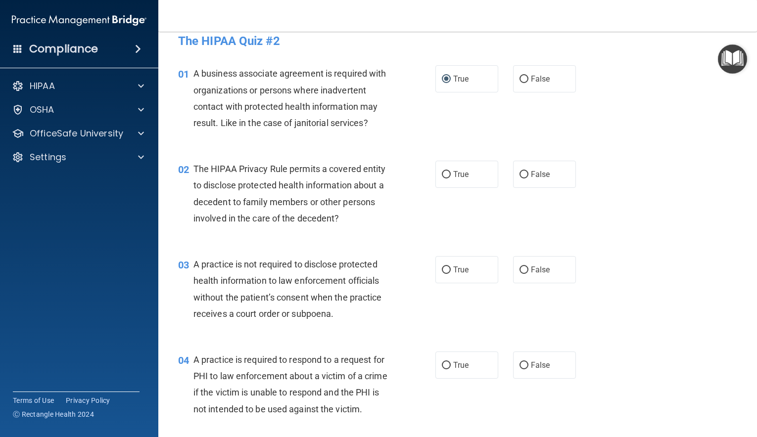
scroll to position [14, 0]
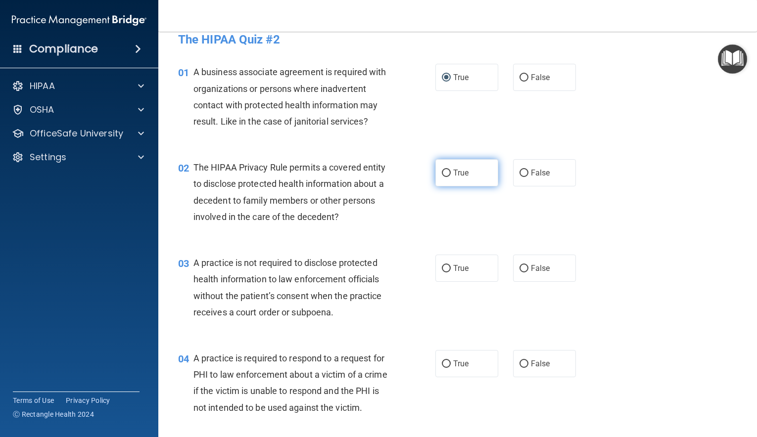
click at [446, 172] on input "True" at bounding box center [446, 173] width 9 height 7
radio input "true"
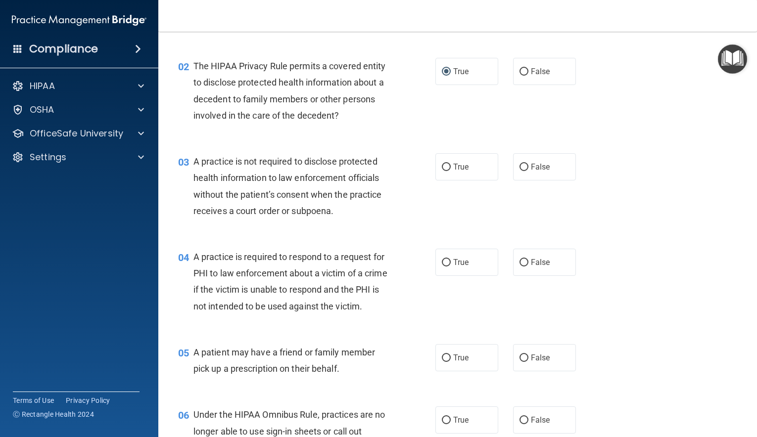
scroll to position [116, 0]
click at [522, 166] on input "False" at bounding box center [523, 166] width 9 height 7
radio input "true"
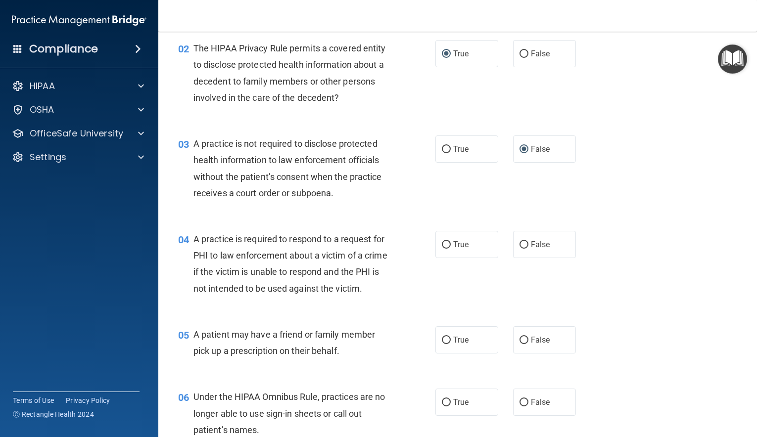
scroll to position [135, 0]
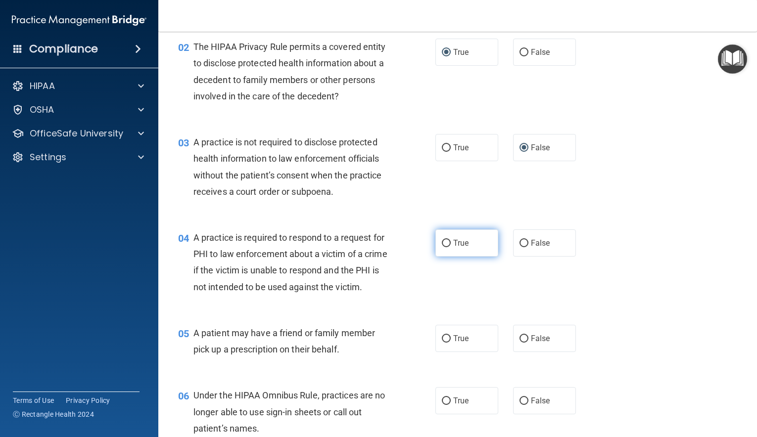
click at [445, 243] on input "True" at bounding box center [446, 243] width 9 height 7
radio input "true"
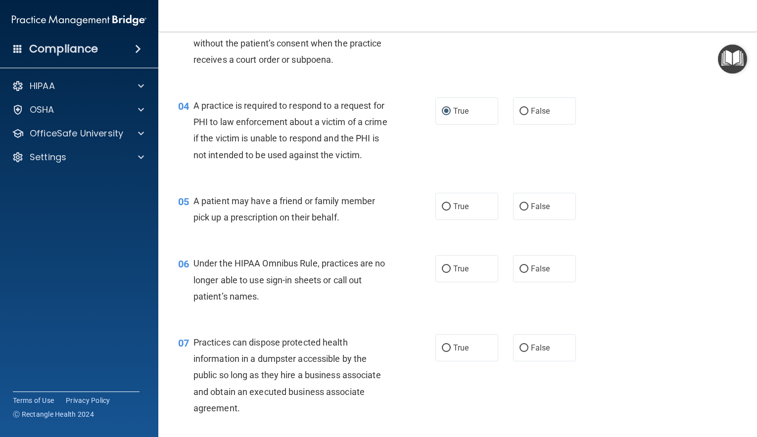
scroll to position [269, 0]
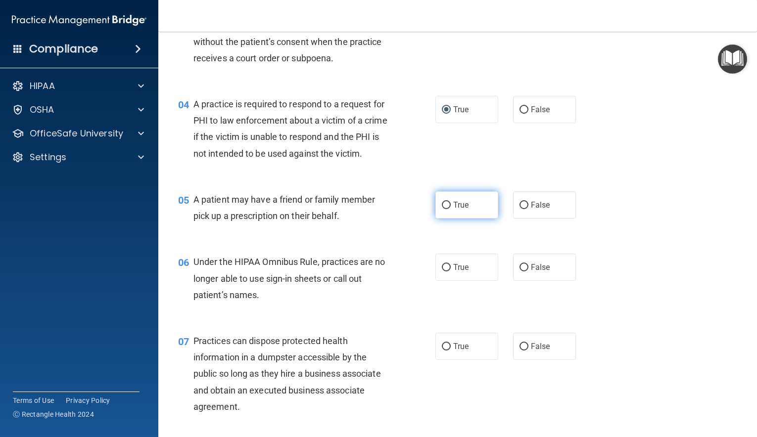
click at [448, 203] on input "True" at bounding box center [446, 205] width 9 height 7
radio input "true"
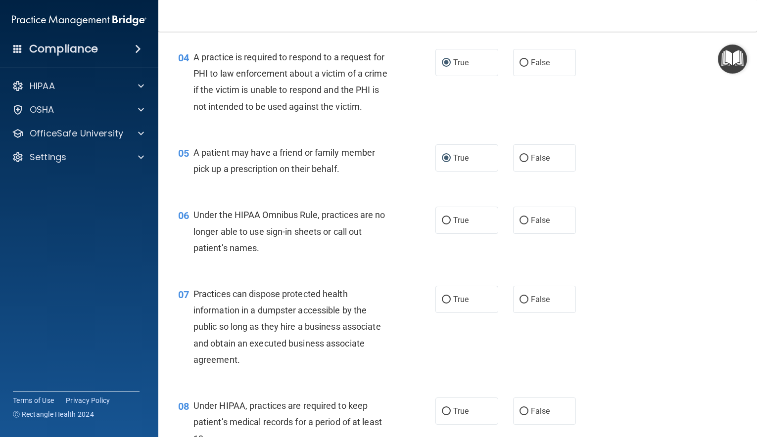
scroll to position [316, 0]
click at [447, 222] on input "True" at bounding box center [446, 220] width 9 height 7
radio input "true"
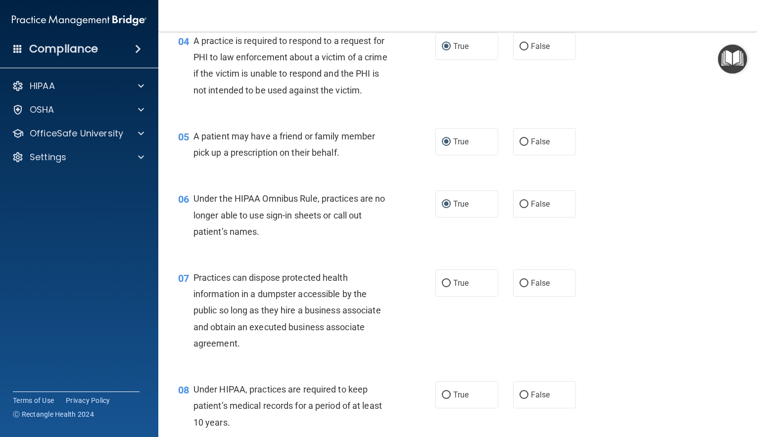
scroll to position [344, 0]
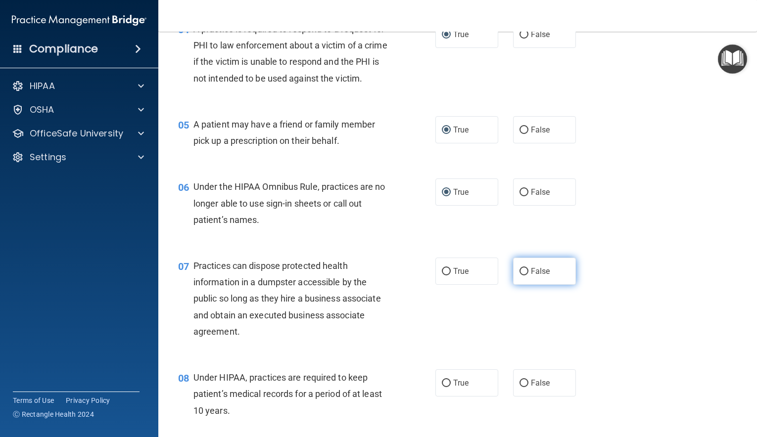
click at [524, 269] on input "False" at bounding box center [523, 271] width 9 height 7
radio input "true"
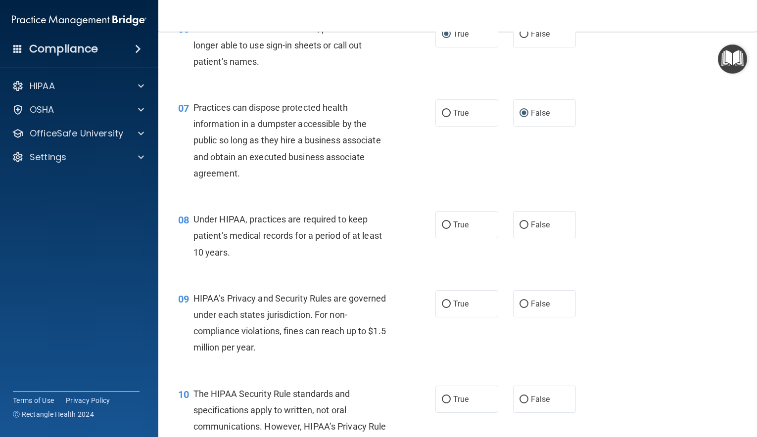
scroll to position [517, 0]
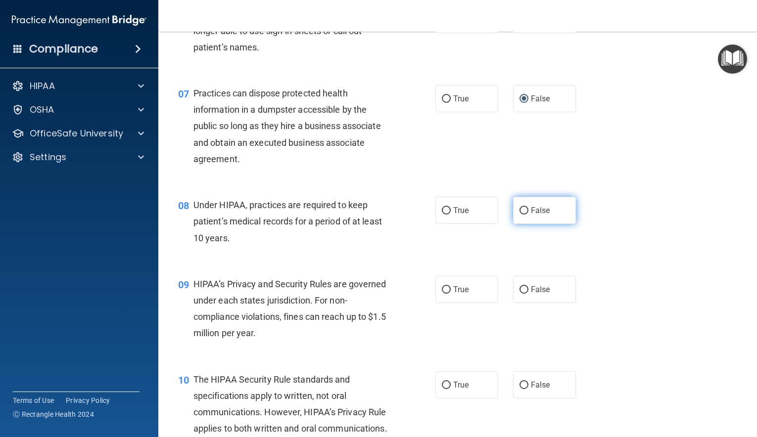
click at [523, 211] on input "False" at bounding box center [523, 210] width 9 height 7
radio input "true"
click at [525, 290] on input "False" at bounding box center [523, 289] width 9 height 7
radio input "true"
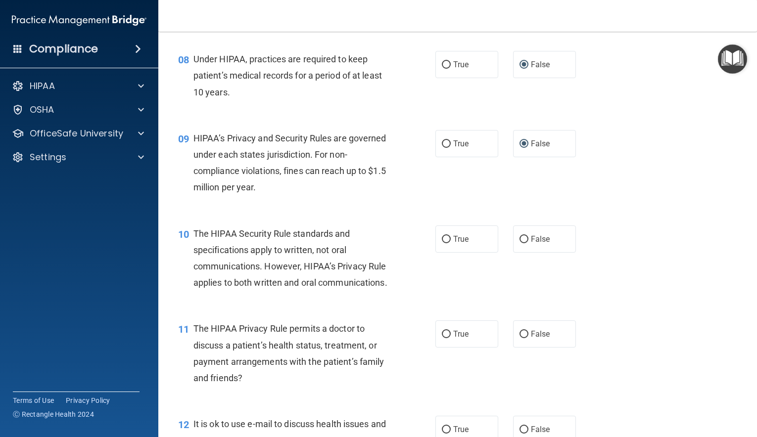
scroll to position [663, 0]
click at [525, 236] on input "False" at bounding box center [523, 238] width 9 height 7
radio input "true"
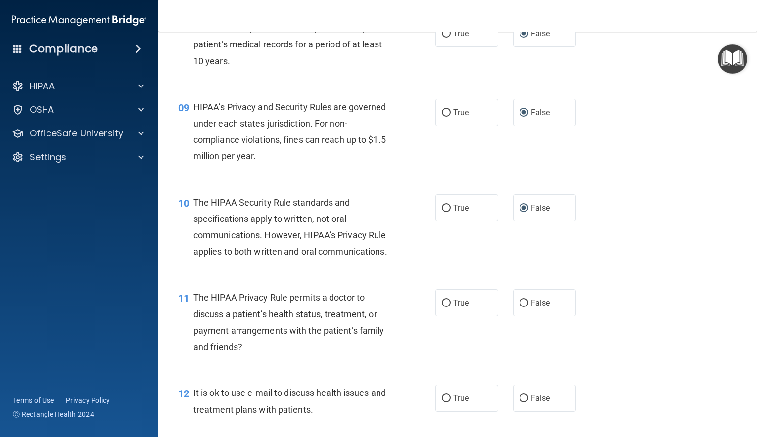
scroll to position [695, 0]
click at [527, 303] on input "False" at bounding box center [523, 302] width 9 height 7
radio input "true"
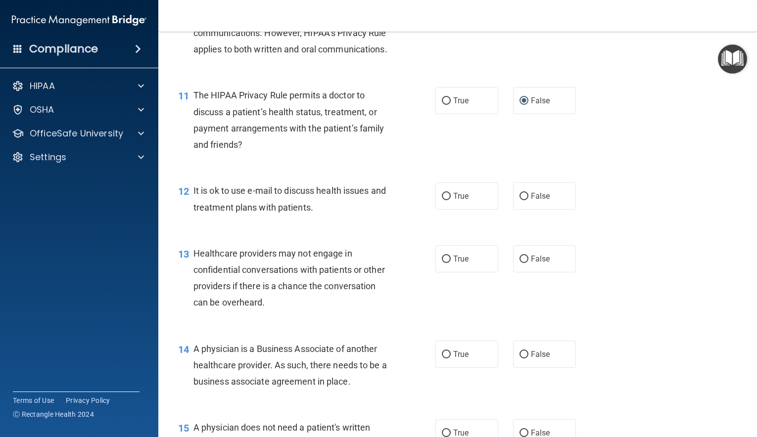
scroll to position [901, 0]
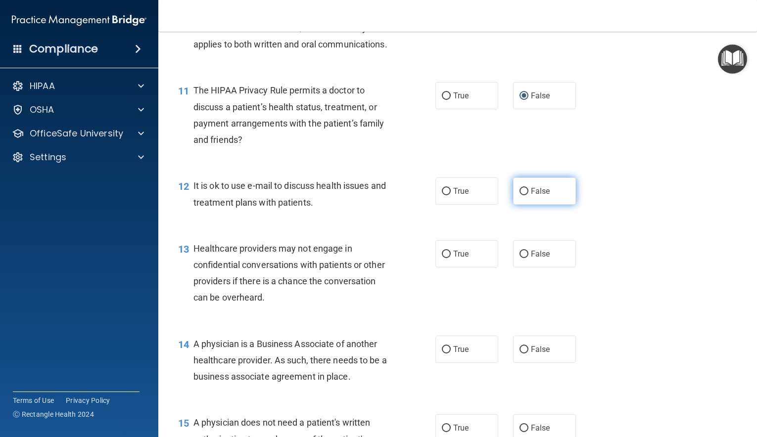
click at [521, 192] on input "False" at bounding box center [523, 191] width 9 height 7
radio input "true"
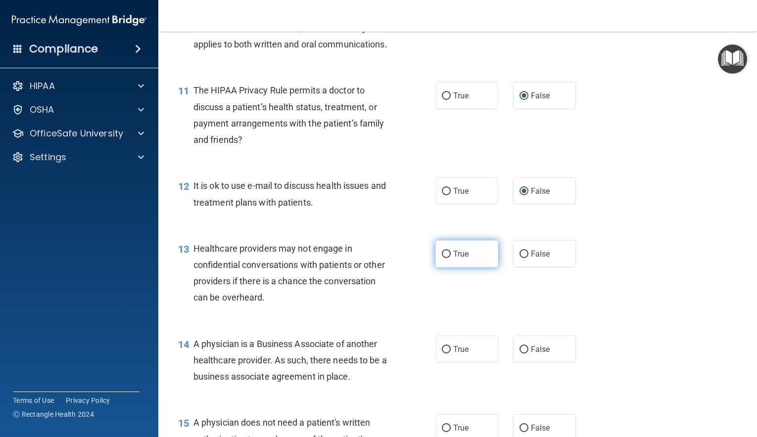
click at [444, 255] on input "True" at bounding box center [446, 254] width 9 height 7
radio input "true"
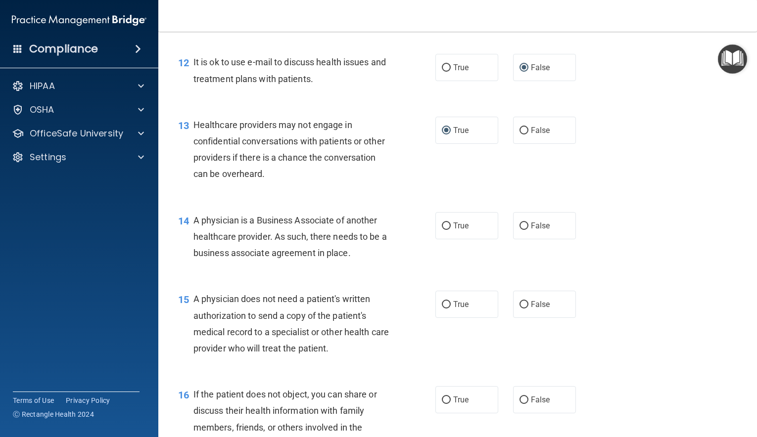
scroll to position [1046, 0]
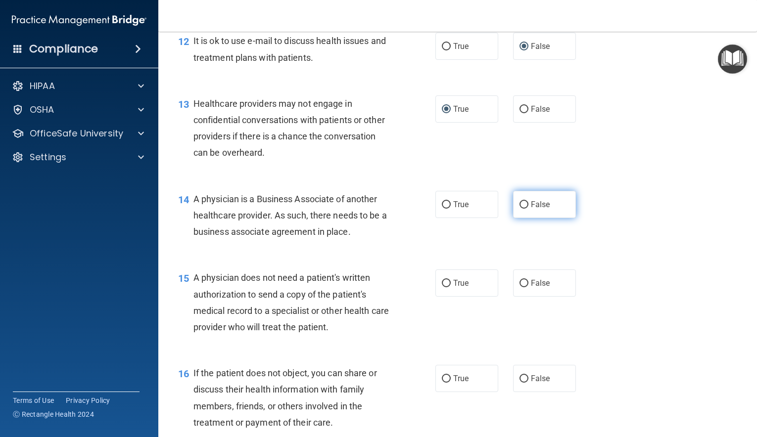
click at [522, 205] on input "False" at bounding box center [523, 204] width 9 height 7
radio input "true"
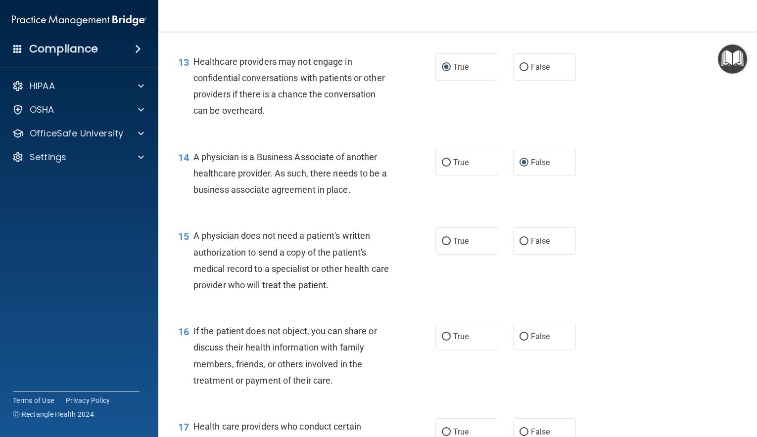
scroll to position [1093, 0]
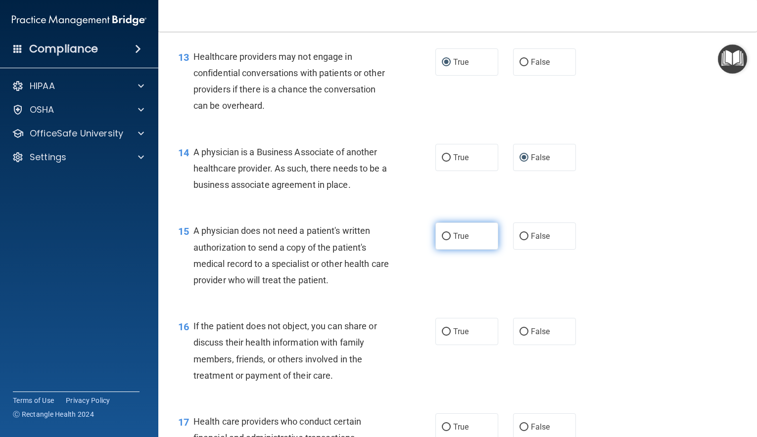
click at [443, 238] on input "True" at bounding box center [446, 236] width 9 height 7
radio input "true"
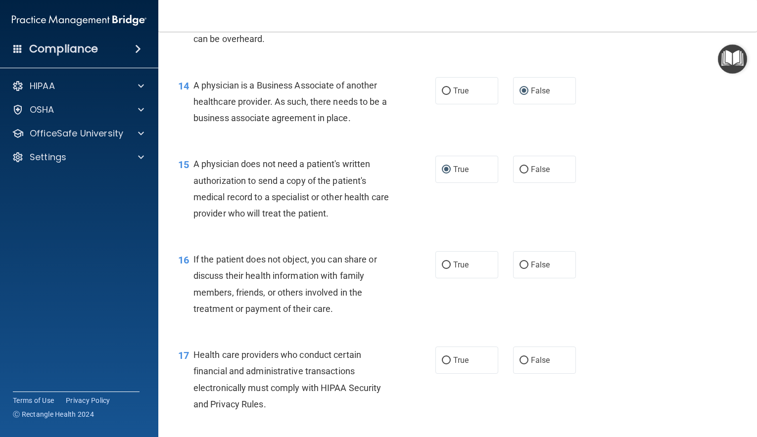
scroll to position [1200, 0]
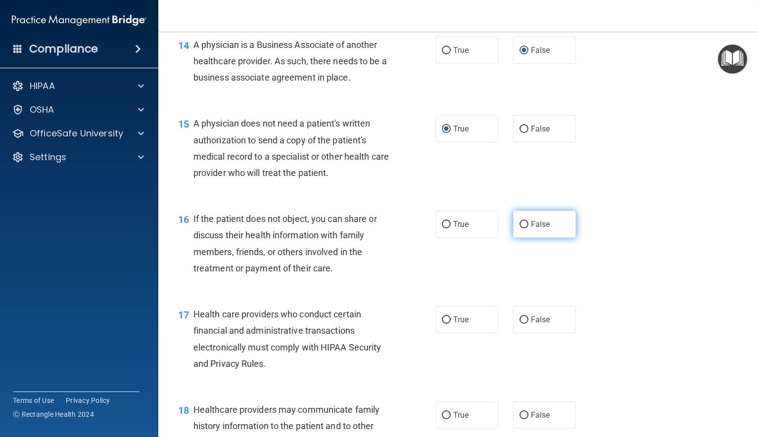
click at [522, 224] on input "False" at bounding box center [523, 224] width 9 height 7
radio input "true"
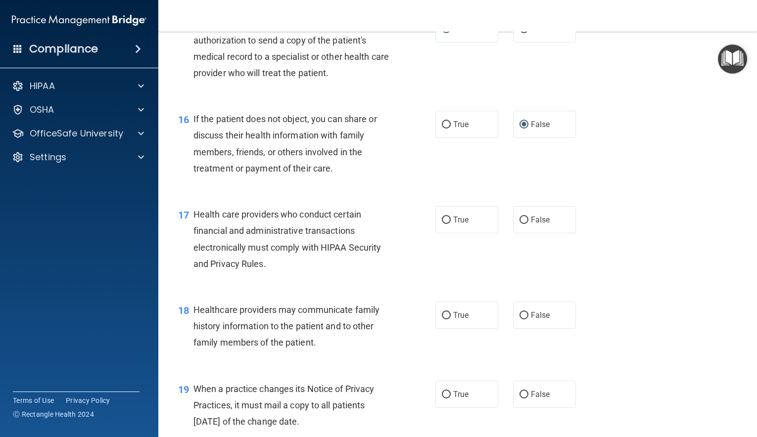
scroll to position [1312, 0]
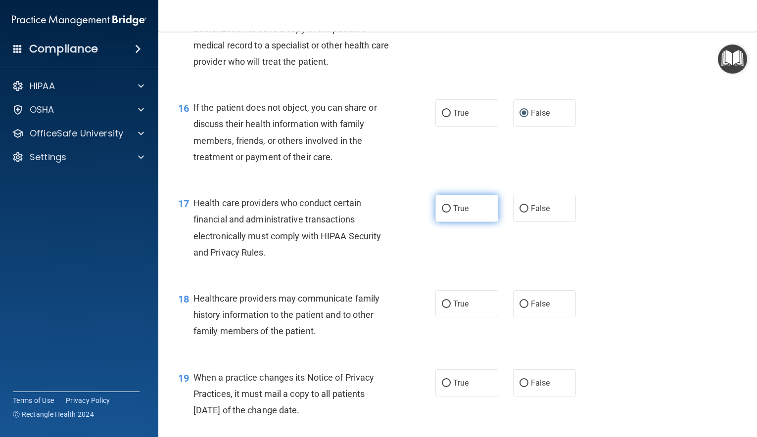
click at [447, 209] on input "True" at bounding box center [446, 208] width 9 height 7
radio input "true"
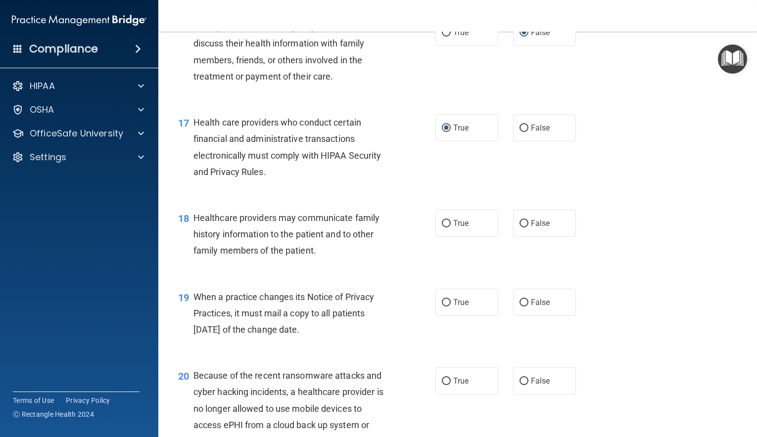
scroll to position [1395, 0]
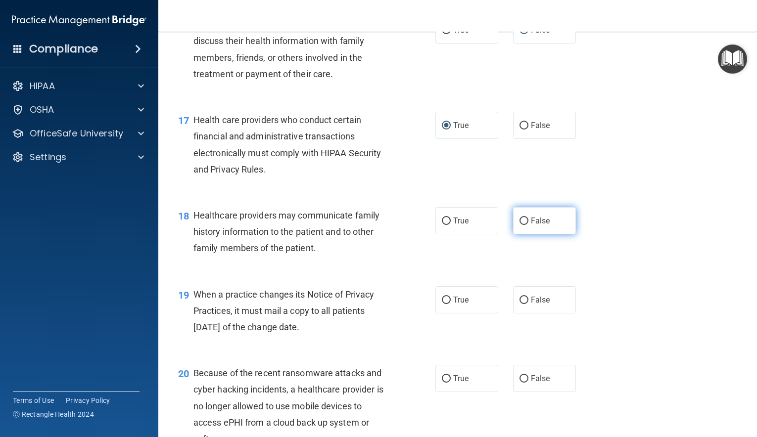
click at [524, 221] on input "False" at bounding box center [523, 221] width 9 height 7
radio input "true"
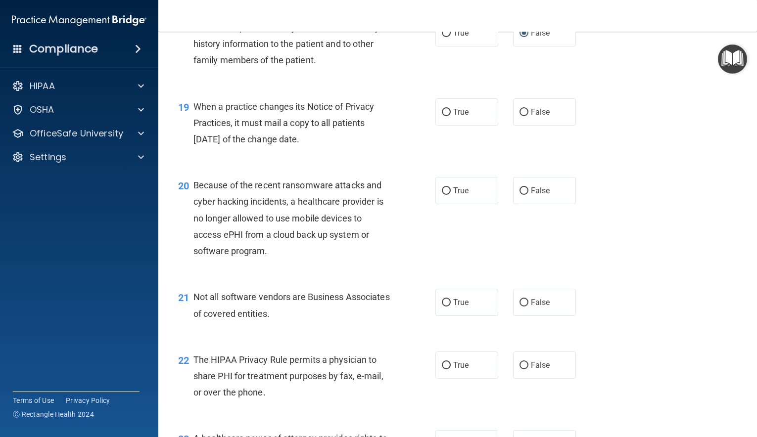
scroll to position [1601, 0]
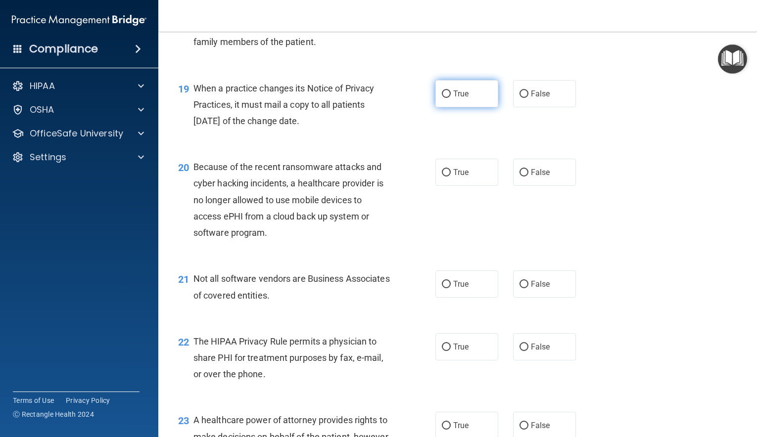
click at [450, 93] on input "True" at bounding box center [446, 94] width 9 height 7
radio input "true"
click at [526, 173] on input "False" at bounding box center [523, 172] width 9 height 7
radio input "true"
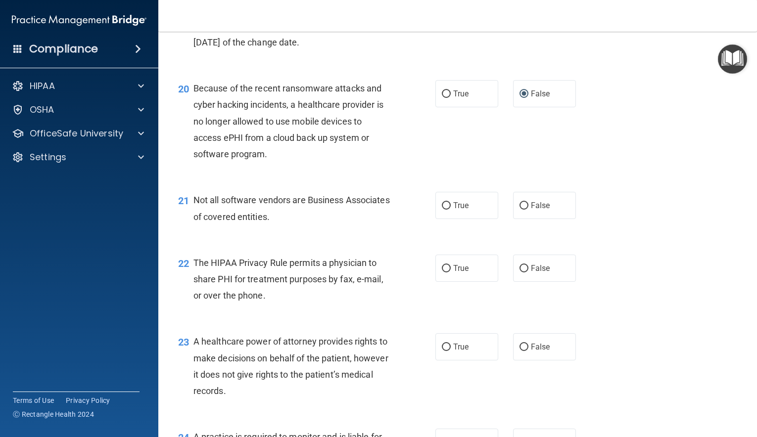
scroll to position [1681, 0]
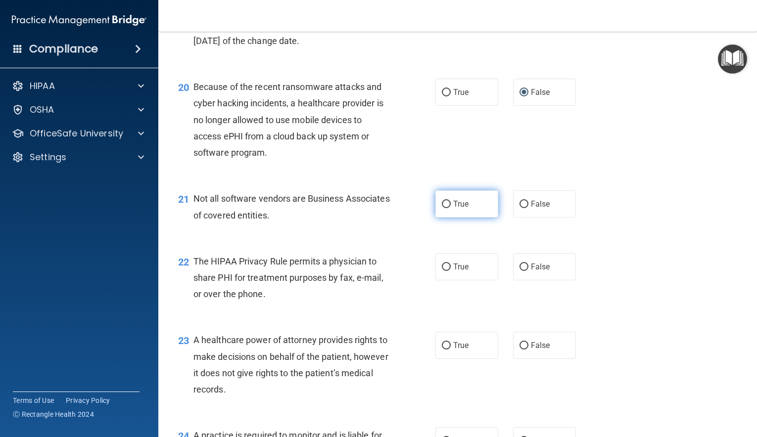
click at [448, 203] on input "True" at bounding box center [446, 204] width 9 height 7
radio input "true"
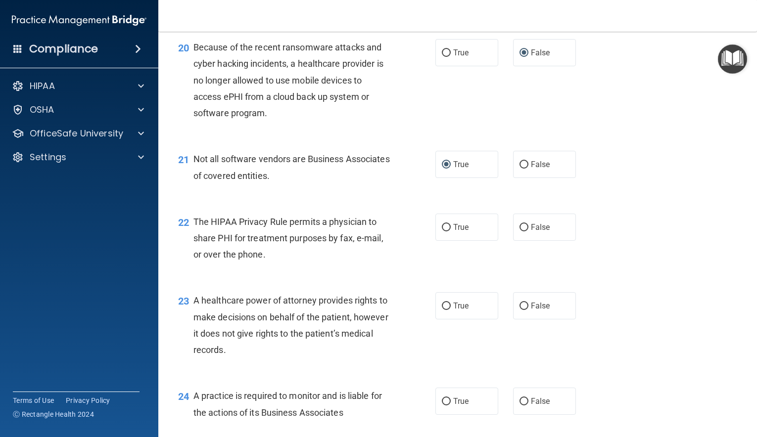
scroll to position [1722, 0]
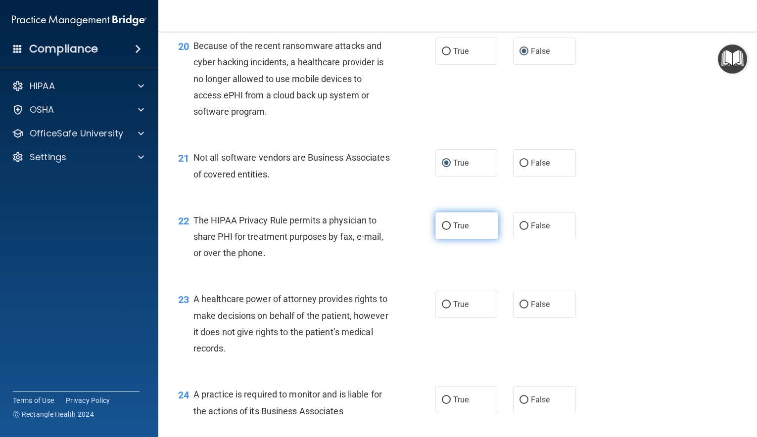
click at [448, 226] on input "True" at bounding box center [446, 226] width 9 height 7
radio input "true"
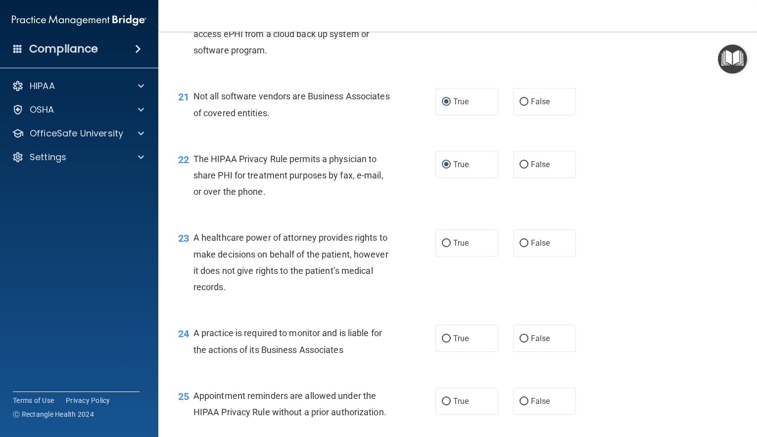
scroll to position [1787, 0]
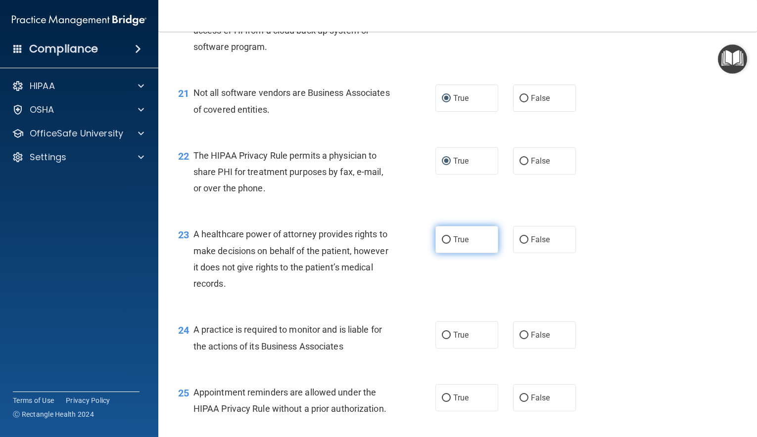
click at [447, 239] on input "True" at bounding box center [446, 239] width 9 height 7
radio input "true"
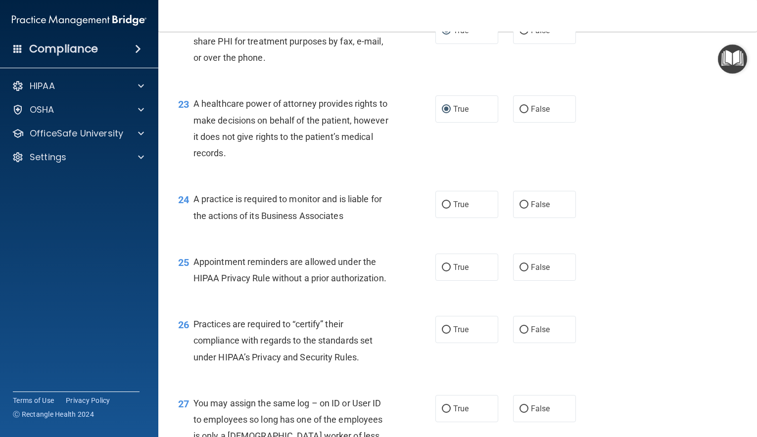
scroll to position [1916, 0]
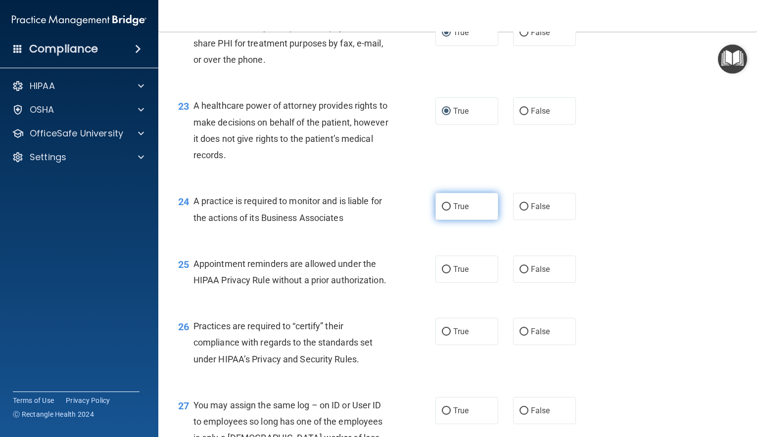
click at [449, 205] on input "True" at bounding box center [446, 206] width 9 height 7
radio input "true"
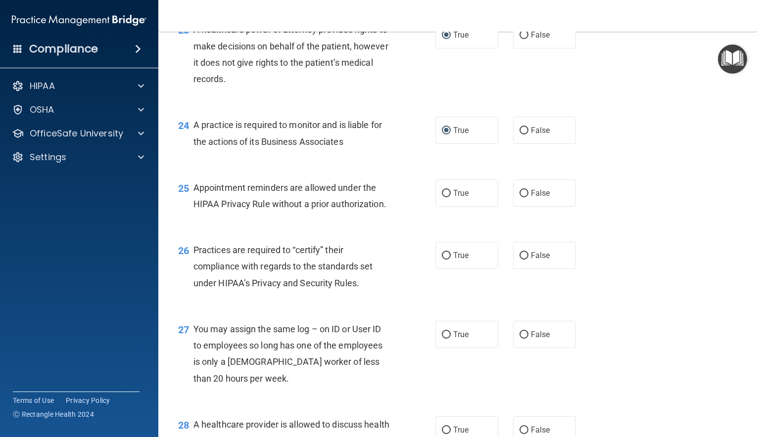
scroll to position [1999, 0]
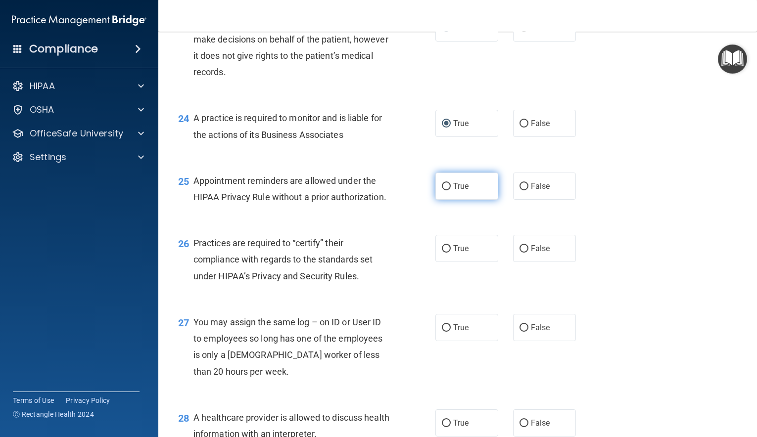
click at [449, 187] on input "True" at bounding box center [446, 186] width 9 height 7
radio input "true"
click at [452, 250] on label "True" at bounding box center [466, 248] width 63 height 27
click at [451, 250] on input "True" at bounding box center [446, 248] width 9 height 7
radio input "true"
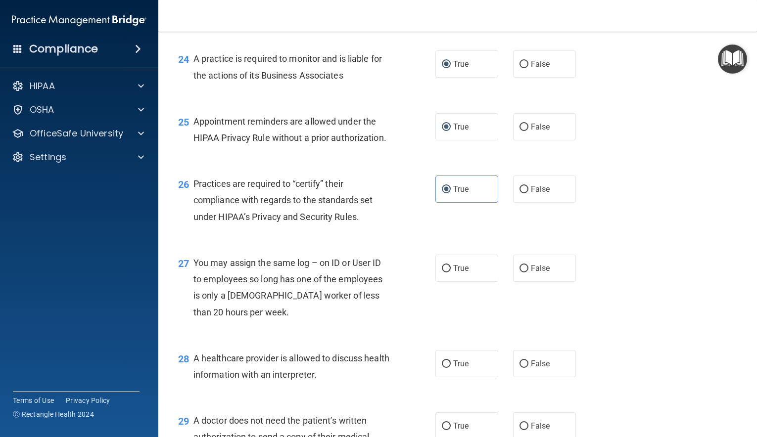
scroll to position [2061, 0]
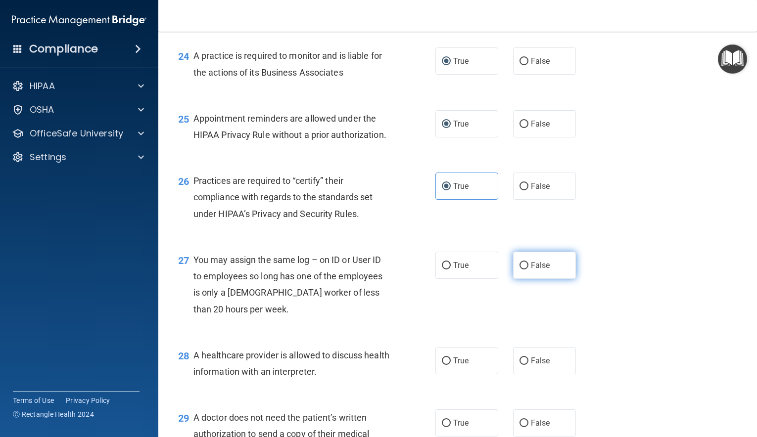
click at [522, 266] on input "False" at bounding box center [523, 265] width 9 height 7
radio input "true"
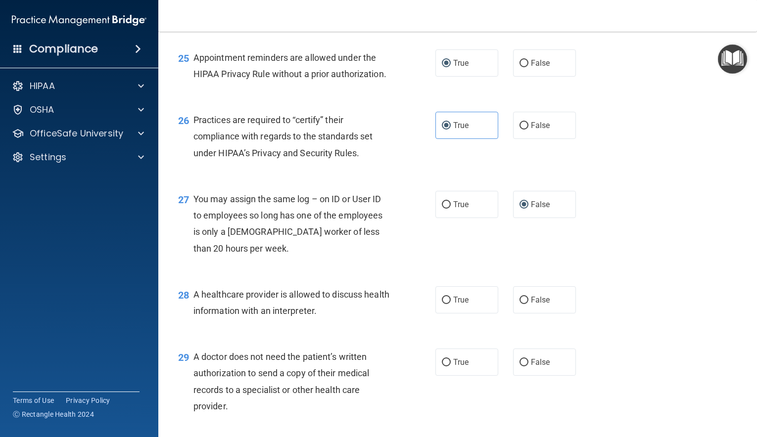
scroll to position [2122, 0]
click at [446, 298] on input "True" at bounding box center [446, 299] width 9 height 7
radio input "true"
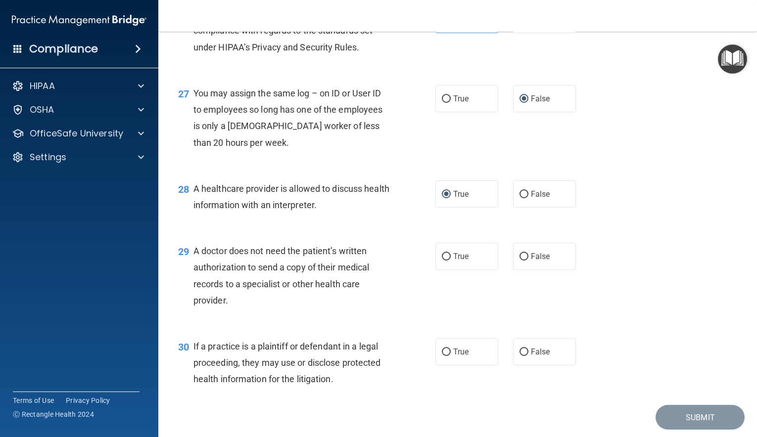
scroll to position [2230, 0]
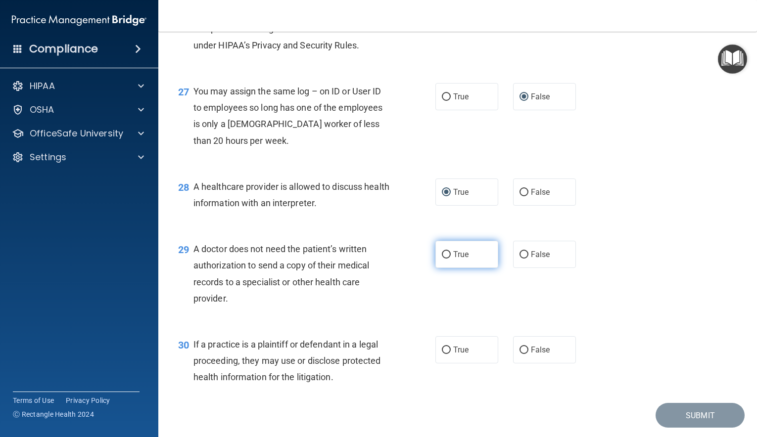
click at [446, 254] on input "True" at bounding box center [446, 254] width 9 height 7
radio input "true"
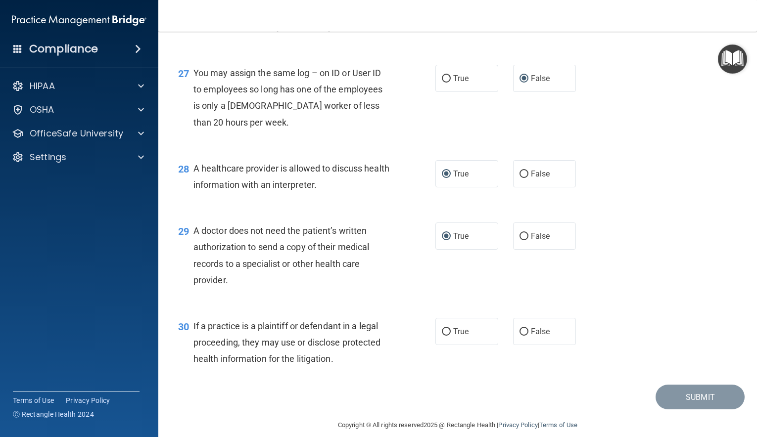
scroll to position [2250, 0]
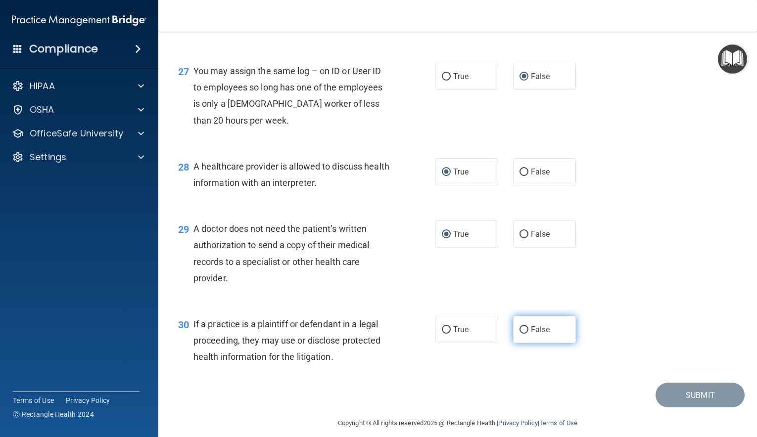
click at [526, 328] on input "False" at bounding box center [523, 330] width 9 height 7
radio input "true"
click at [685, 395] on button "Submit" at bounding box center [700, 395] width 89 height 25
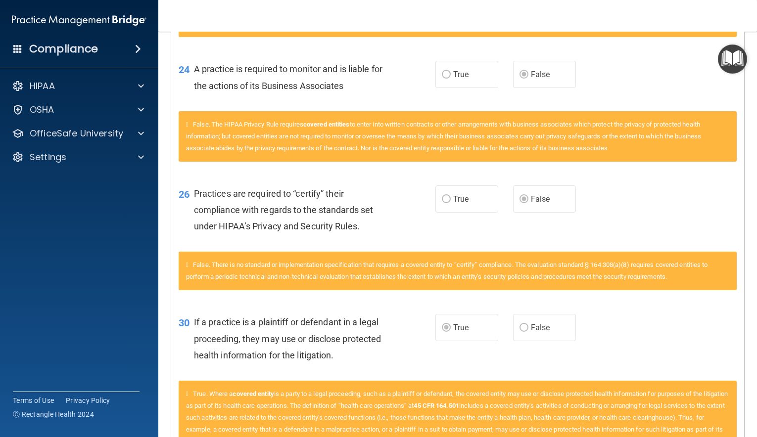
scroll to position [1608, 0]
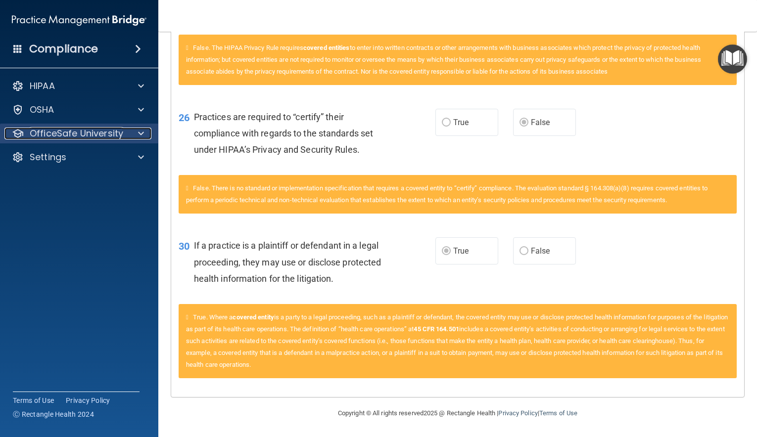
click at [139, 133] on span at bounding box center [141, 134] width 6 height 12
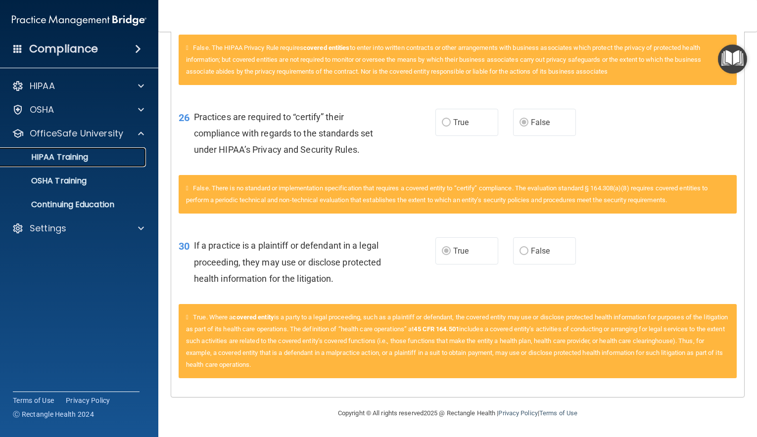
click at [72, 157] on p "HIPAA Training" at bounding box center [47, 157] width 82 height 10
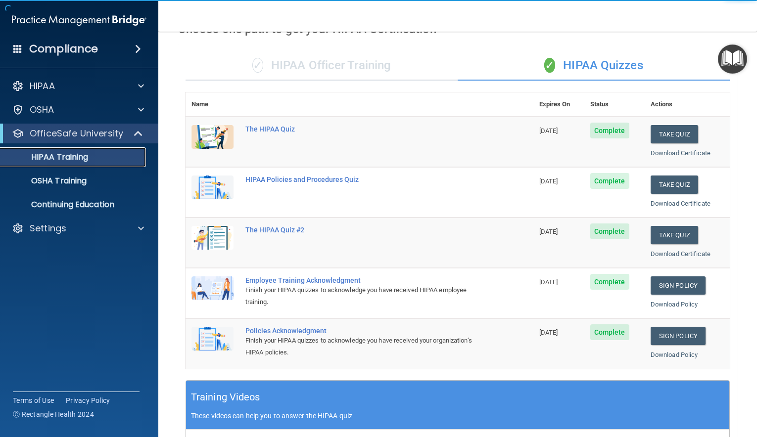
scroll to position [4, 0]
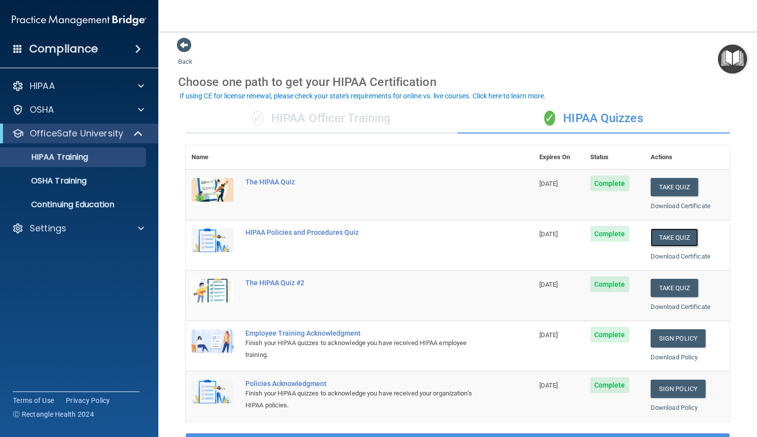
drag, startPoint x: 671, startPoint y: 237, endPoint x: 576, endPoint y: 249, distance: 95.7
click at [575, 249] on tr "HIPAA Policies and Procedures Quiz 11/17/2025 Complete Take Quiz Download Certi…" at bounding box center [458, 245] width 544 height 50
click at [679, 287] on button "Take Quiz" at bounding box center [674, 288] width 47 height 18
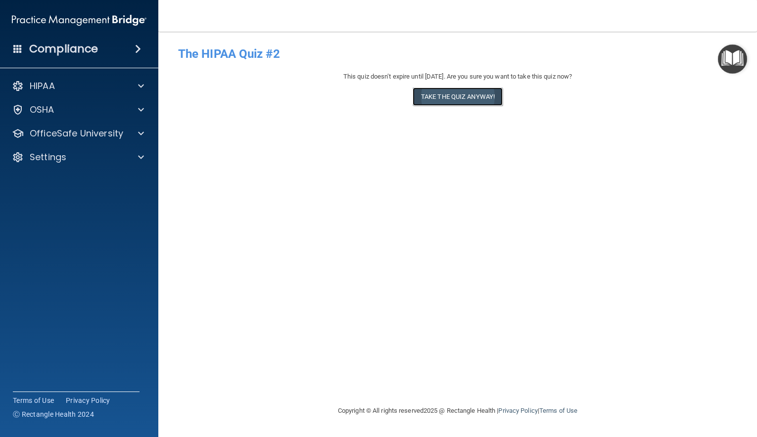
click at [455, 98] on button "Take the quiz anyway!" at bounding box center [458, 97] width 90 height 18
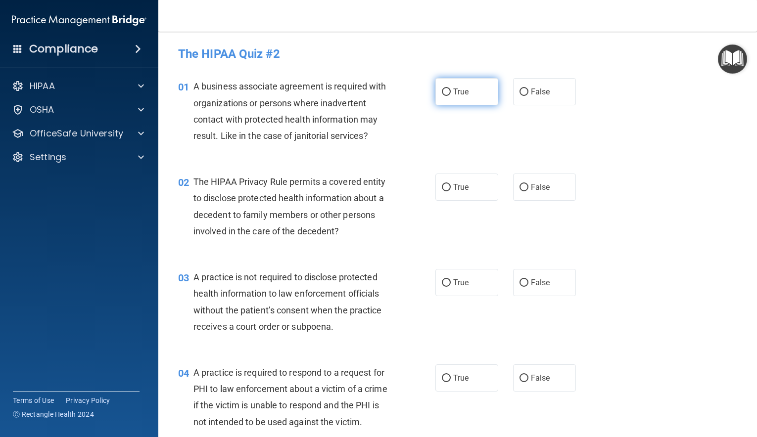
click at [446, 90] on input "True" at bounding box center [446, 92] width 9 height 7
radio input "true"
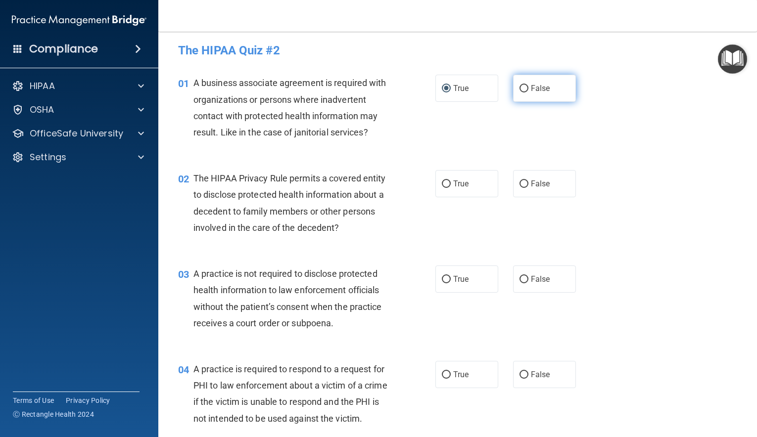
click at [524, 90] on input "False" at bounding box center [523, 88] width 9 height 7
radio input "true"
radio input "false"
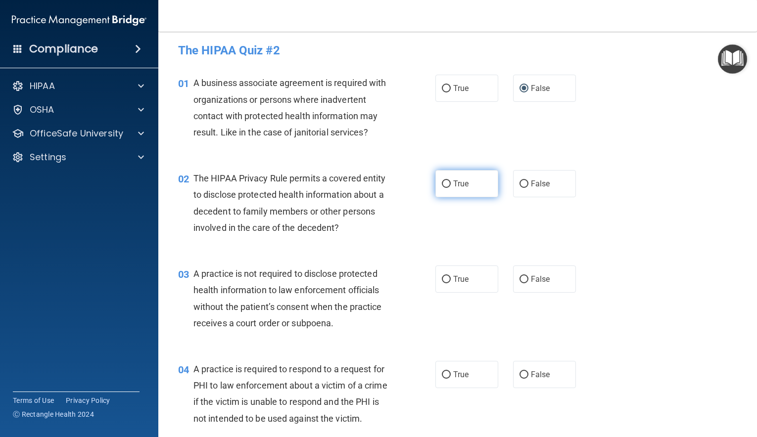
click at [445, 186] on input "True" at bounding box center [446, 184] width 9 height 7
radio input "true"
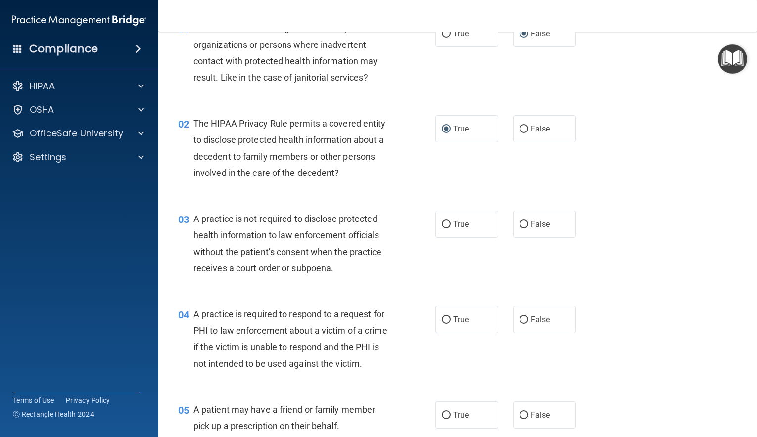
scroll to position [60, 0]
click at [526, 222] on input "False" at bounding box center [523, 223] width 9 height 7
radio input "true"
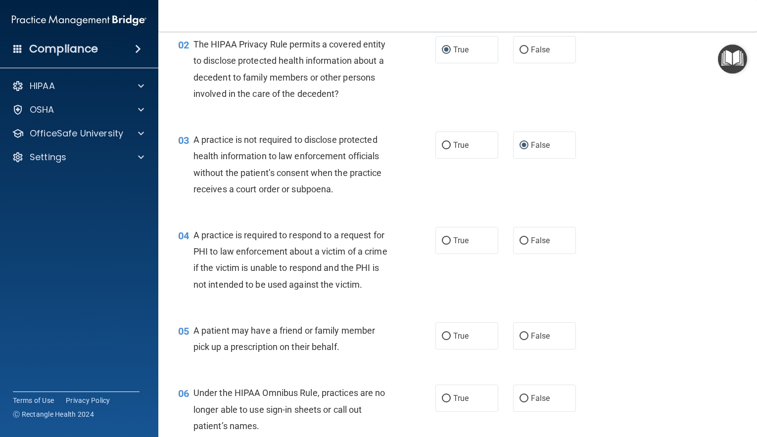
scroll to position [141, 0]
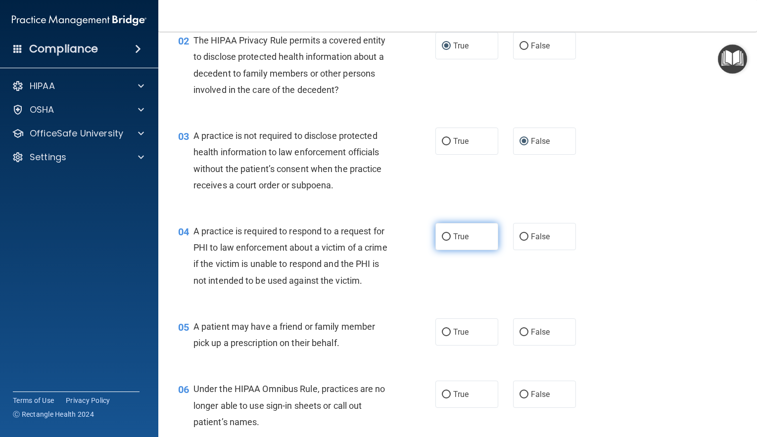
click at [444, 238] on input "True" at bounding box center [446, 237] width 9 height 7
radio input "true"
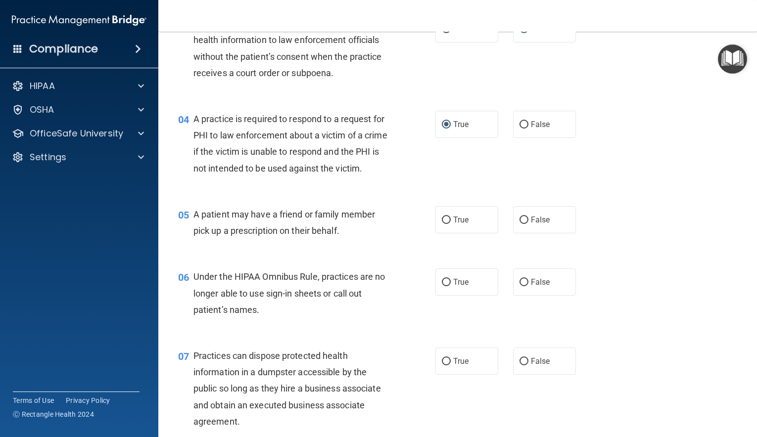
scroll to position [256, 0]
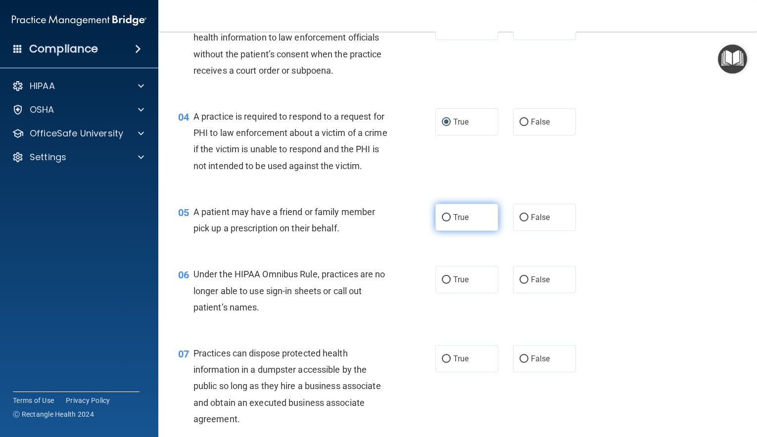
click at [448, 219] on input "True" at bounding box center [446, 217] width 9 height 7
radio input "true"
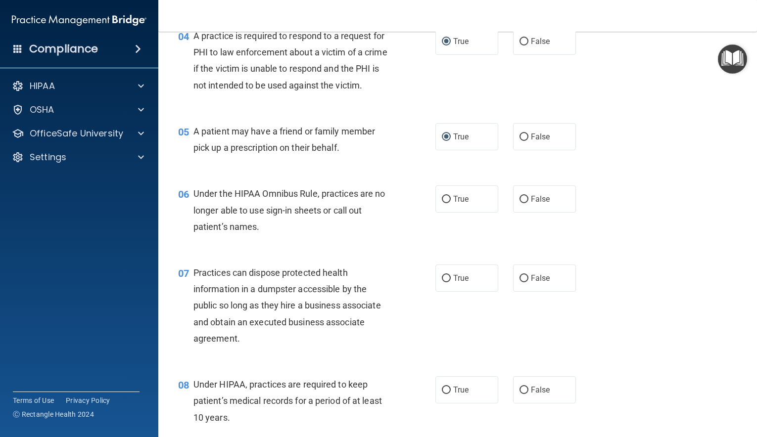
scroll to position [338, 0]
click at [523, 199] on input "False" at bounding box center [523, 198] width 9 height 7
radio input "true"
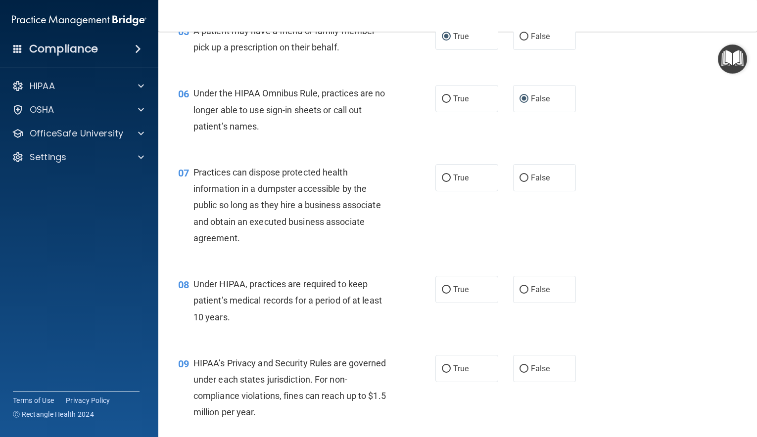
scroll to position [439, 0]
click at [523, 177] on input "False" at bounding box center [523, 176] width 9 height 7
radio input "true"
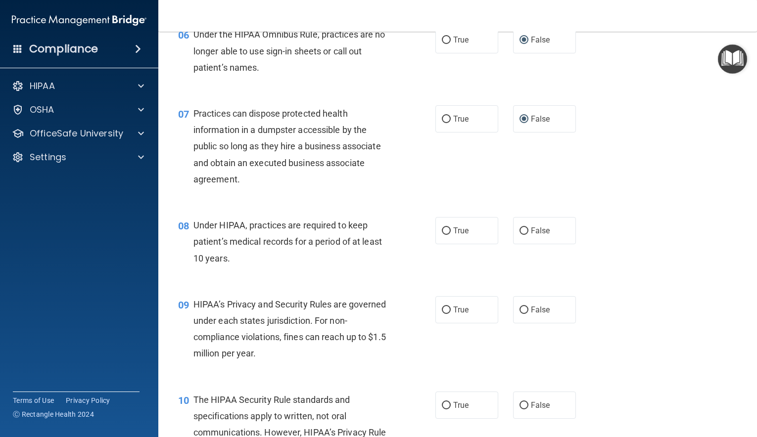
scroll to position [497, 0]
click at [524, 230] on input "False" at bounding box center [523, 230] width 9 height 7
radio input "true"
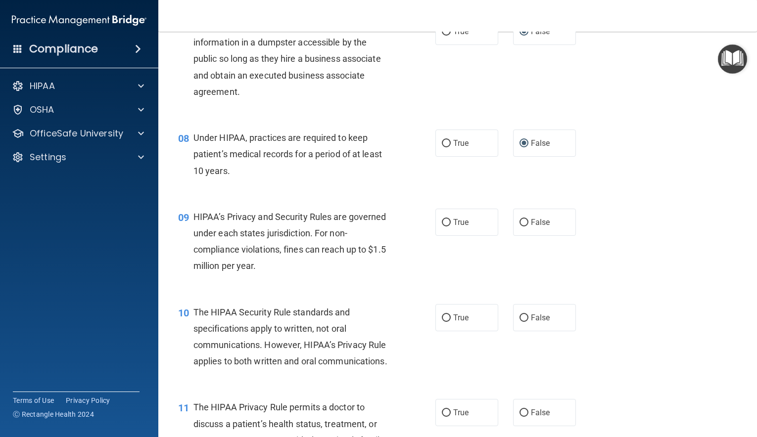
scroll to position [586, 0]
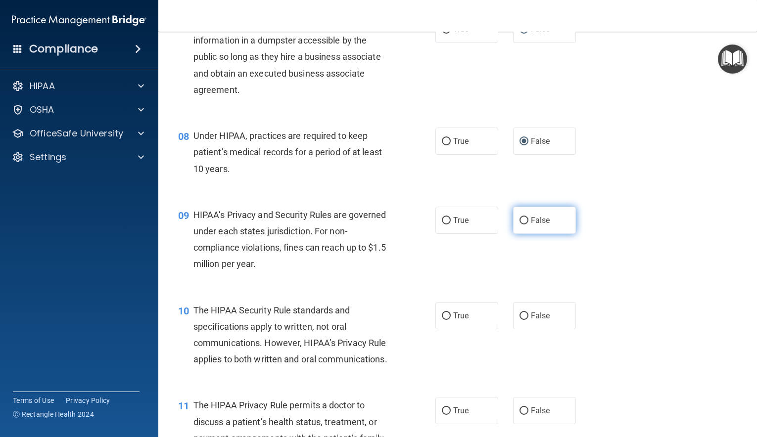
click at [523, 221] on input "False" at bounding box center [523, 220] width 9 height 7
radio input "true"
click at [446, 314] on input "True" at bounding box center [446, 316] width 9 height 7
radio input "true"
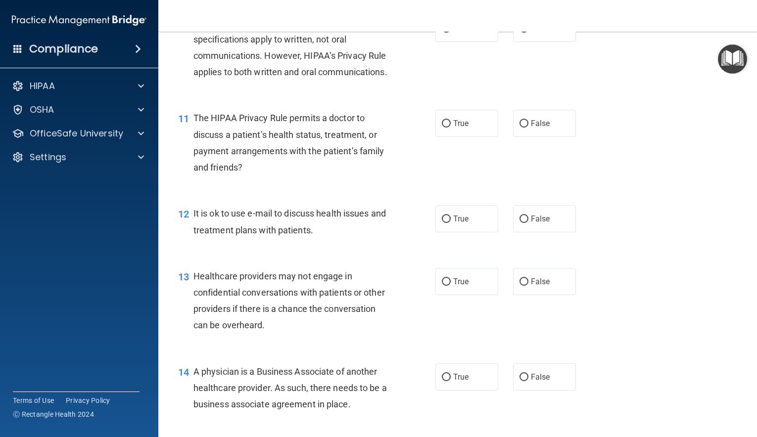
scroll to position [891, 0]
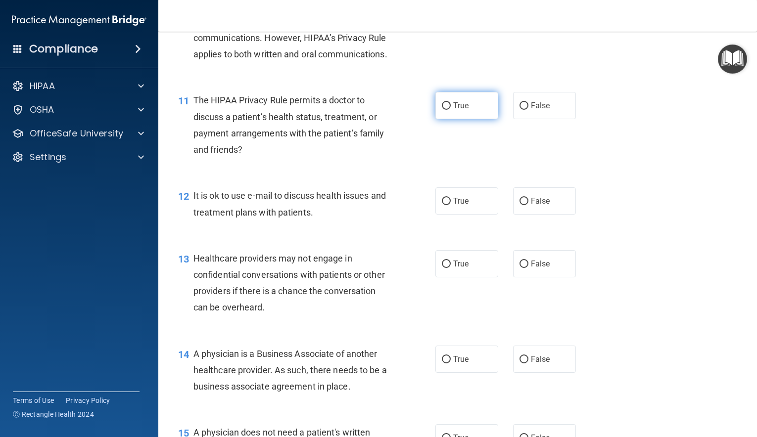
click at [448, 106] on input "True" at bounding box center [446, 105] width 9 height 7
radio input "true"
click at [446, 202] on input "True" at bounding box center [446, 201] width 9 height 7
radio input "true"
click at [520, 261] on input "False" at bounding box center [523, 264] width 9 height 7
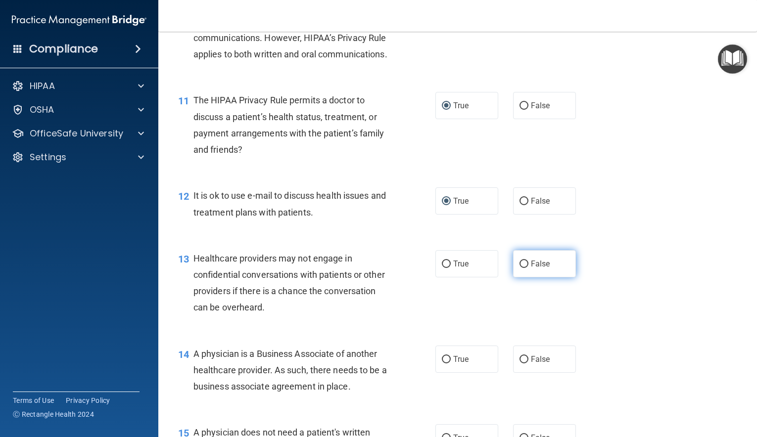
radio input "true"
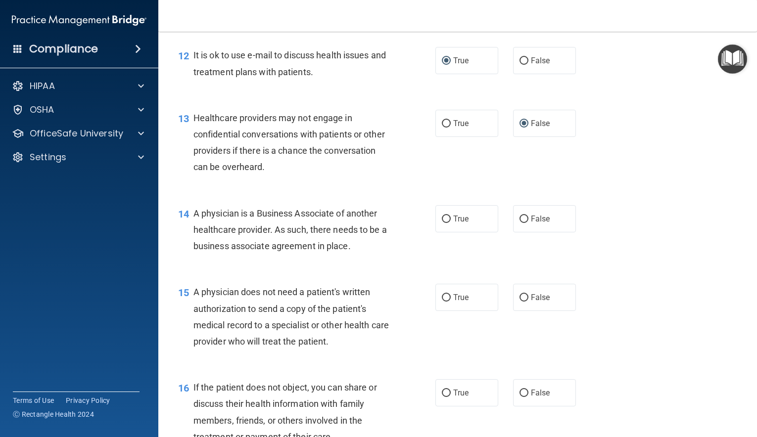
scroll to position [1034, 0]
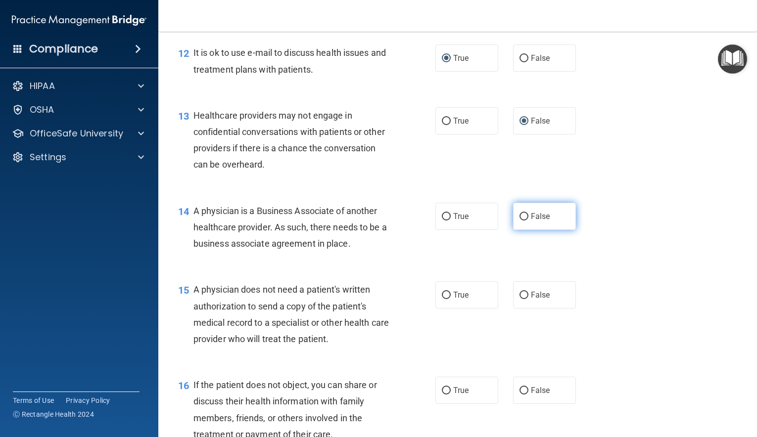
click at [524, 215] on input "False" at bounding box center [523, 216] width 9 height 7
radio input "true"
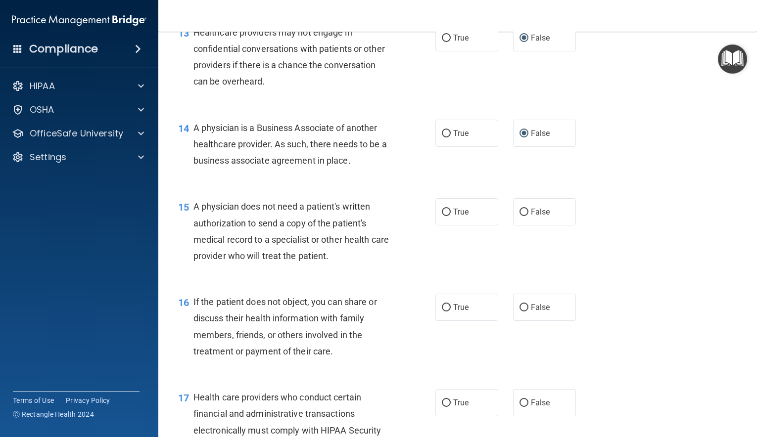
scroll to position [1120, 0]
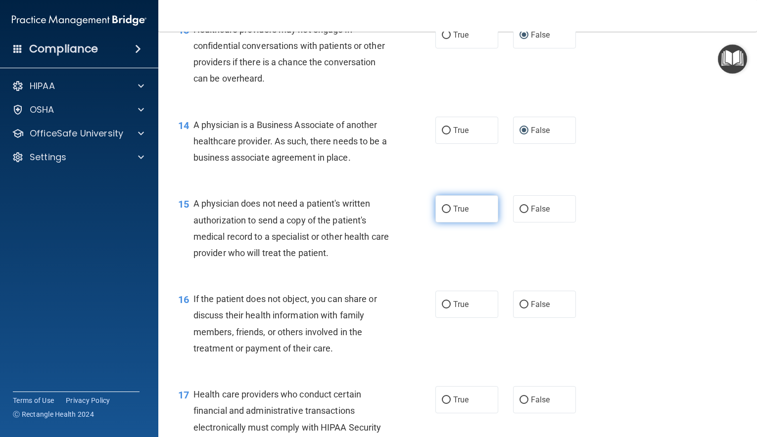
click at [447, 209] on input "True" at bounding box center [446, 209] width 9 height 7
radio input "true"
click at [446, 304] on input "True" at bounding box center [446, 304] width 9 height 7
radio input "true"
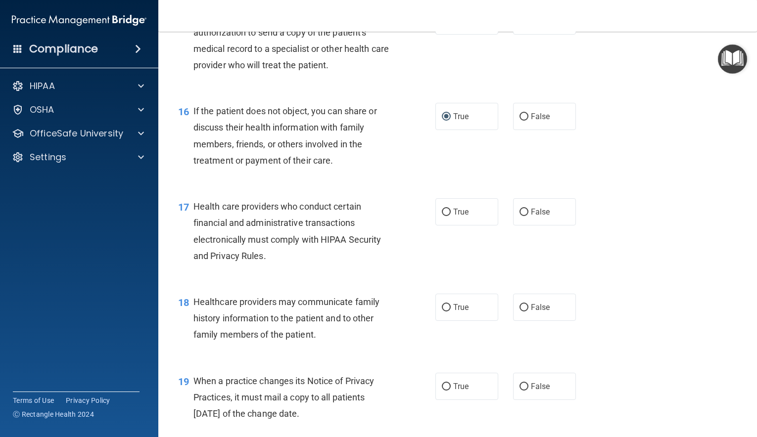
scroll to position [1309, 0]
click at [446, 213] on input "True" at bounding box center [446, 211] width 9 height 7
radio input "true"
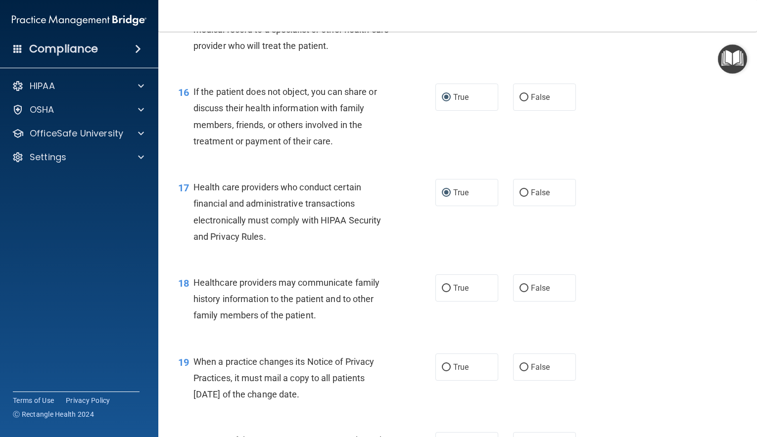
scroll to position [1329, 0]
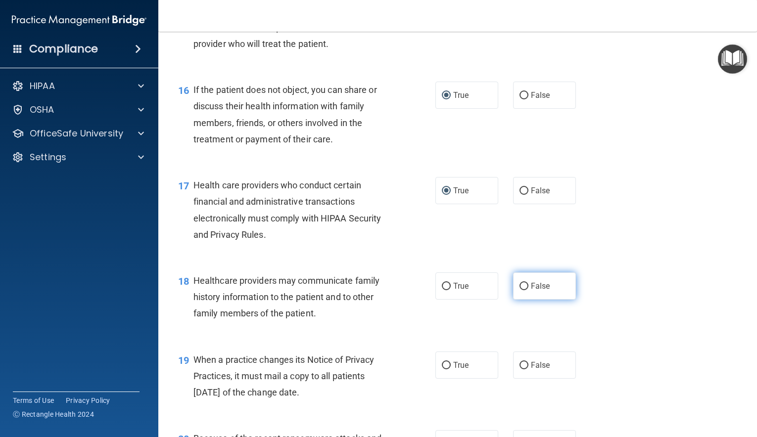
click at [522, 285] on input "False" at bounding box center [523, 286] width 9 height 7
radio input "true"
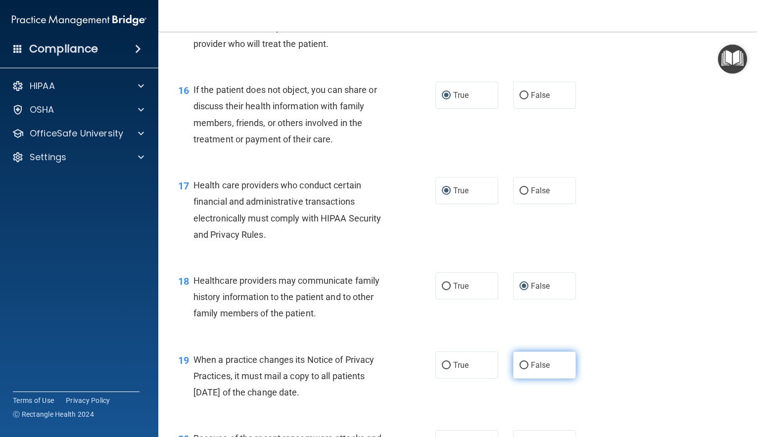
click at [526, 363] on input "False" at bounding box center [523, 365] width 9 height 7
radio input "true"
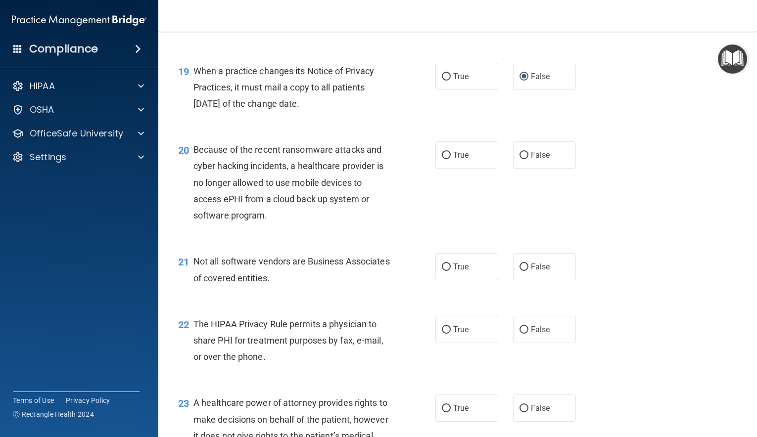
scroll to position [1622, 0]
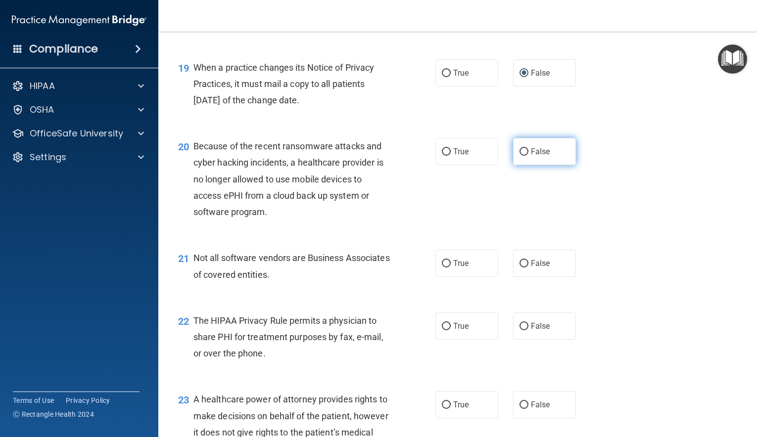
click at [526, 152] on input "False" at bounding box center [523, 151] width 9 height 7
radio input "true"
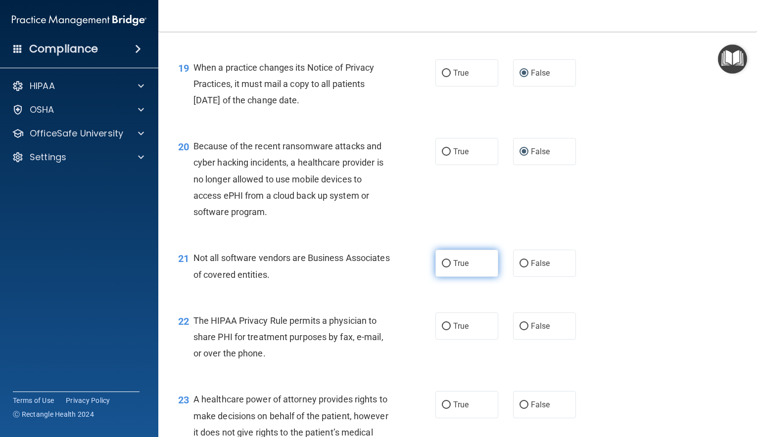
click at [450, 263] on input "True" at bounding box center [446, 263] width 9 height 7
radio input "true"
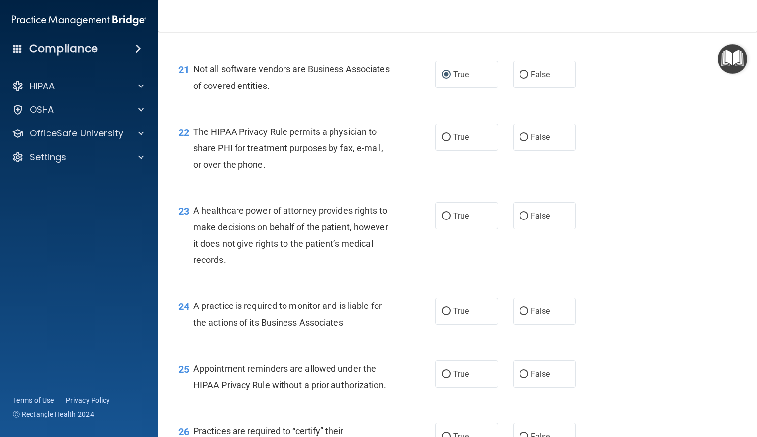
scroll to position [1811, 0]
click at [446, 138] on input "True" at bounding box center [446, 137] width 9 height 7
radio input "true"
click at [524, 219] on input "False" at bounding box center [523, 215] width 9 height 7
radio input "true"
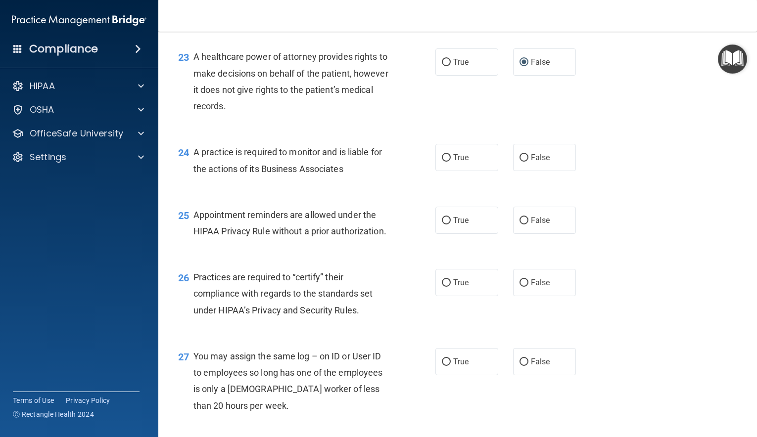
scroll to position [1966, 0]
click at [523, 159] on input "False" at bounding box center [523, 156] width 9 height 7
radio input "true"
click at [445, 219] on input "True" at bounding box center [446, 219] width 9 height 7
radio input "true"
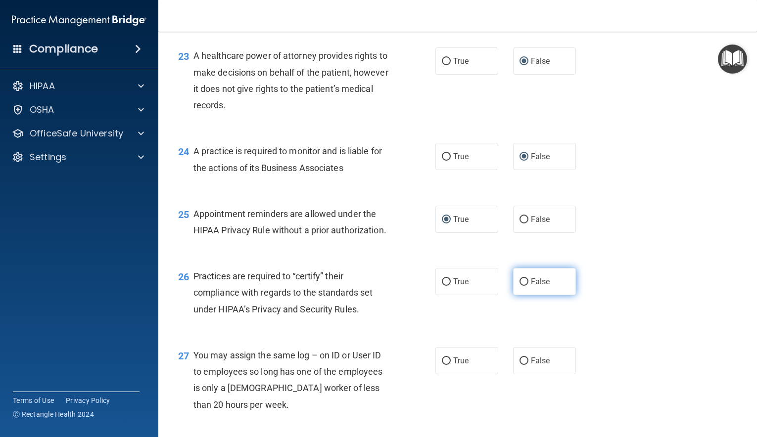
click at [523, 281] on input "False" at bounding box center [523, 282] width 9 height 7
radio input "true"
click at [522, 359] on input "False" at bounding box center [523, 361] width 9 height 7
radio input "true"
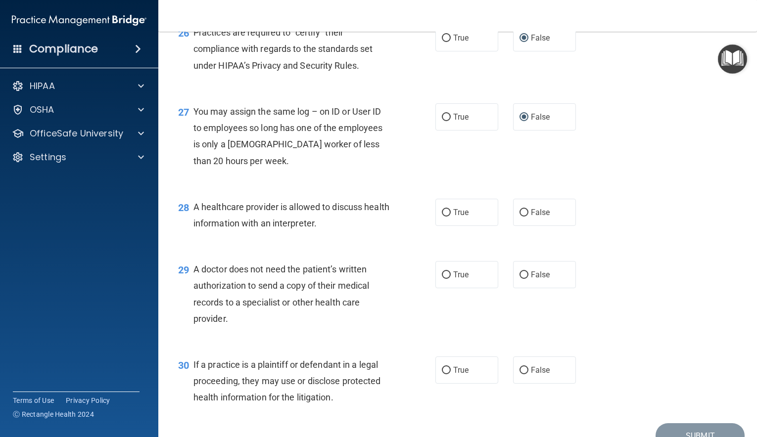
scroll to position [2261, 0]
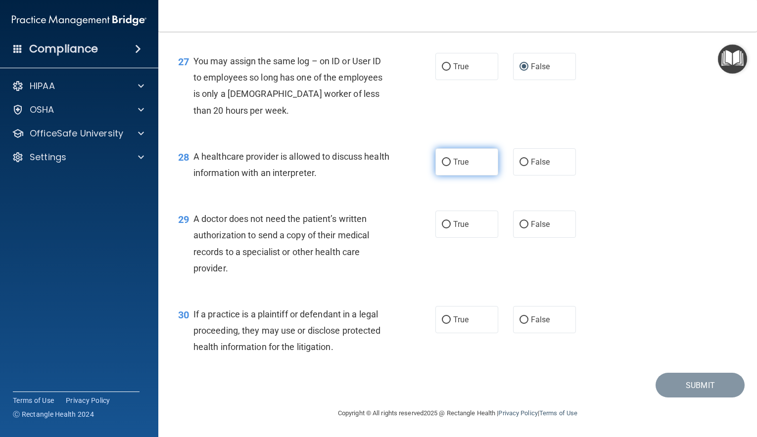
click at [446, 161] on input "True" at bounding box center [446, 162] width 9 height 7
radio input "true"
click at [448, 225] on input "True" at bounding box center [446, 224] width 9 height 7
radio input "true"
click at [447, 318] on input "True" at bounding box center [446, 320] width 9 height 7
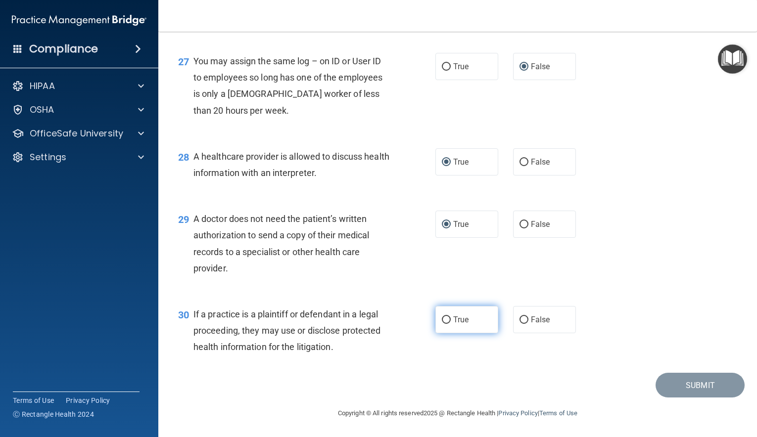
radio input "true"
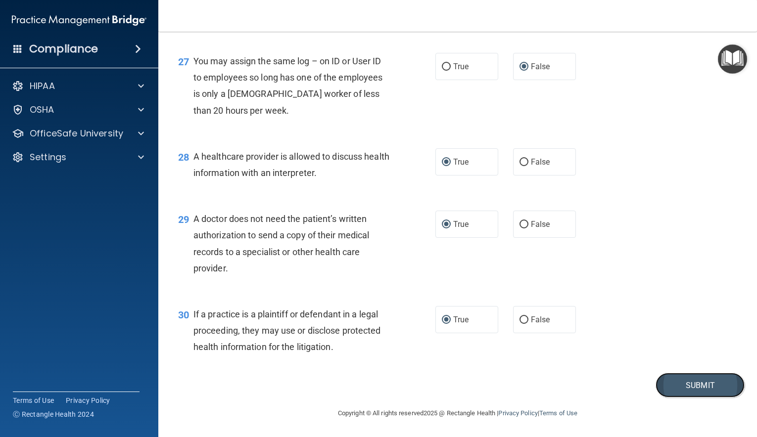
click at [685, 381] on button "Submit" at bounding box center [700, 385] width 89 height 25
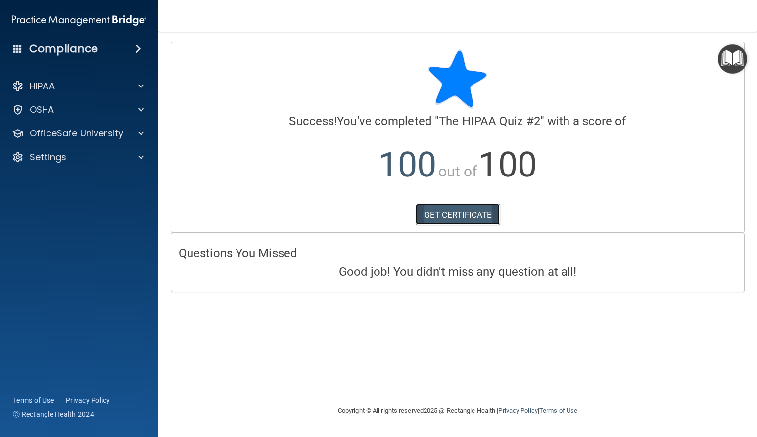
click at [441, 221] on link "GET CERTIFICATE" at bounding box center [458, 215] width 85 height 22
